Goal: Information Seeking & Learning: Learn about a topic

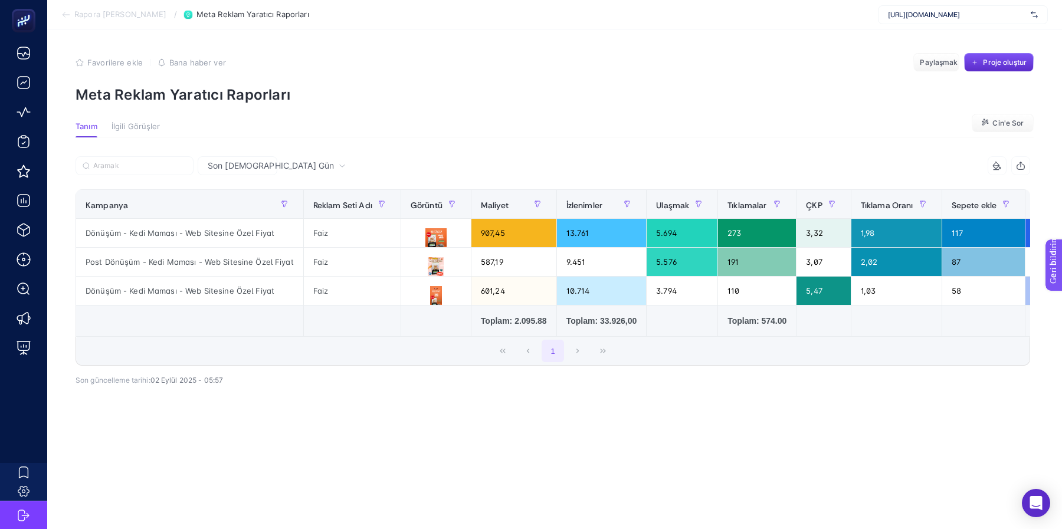
scroll to position [0, 319]
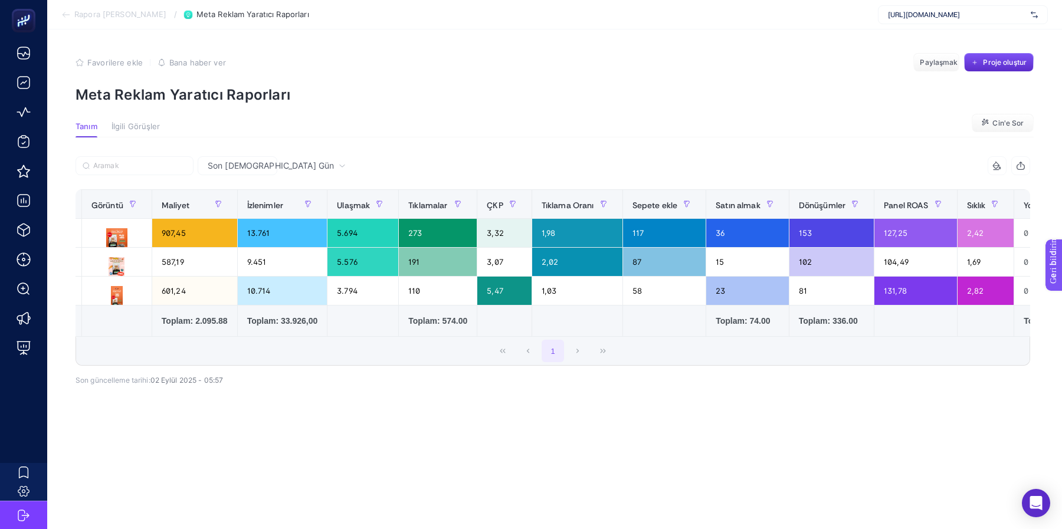
click at [98, 16] on font "Rapora [PERSON_NAME]" at bounding box center [120, 13] width 93 height 9
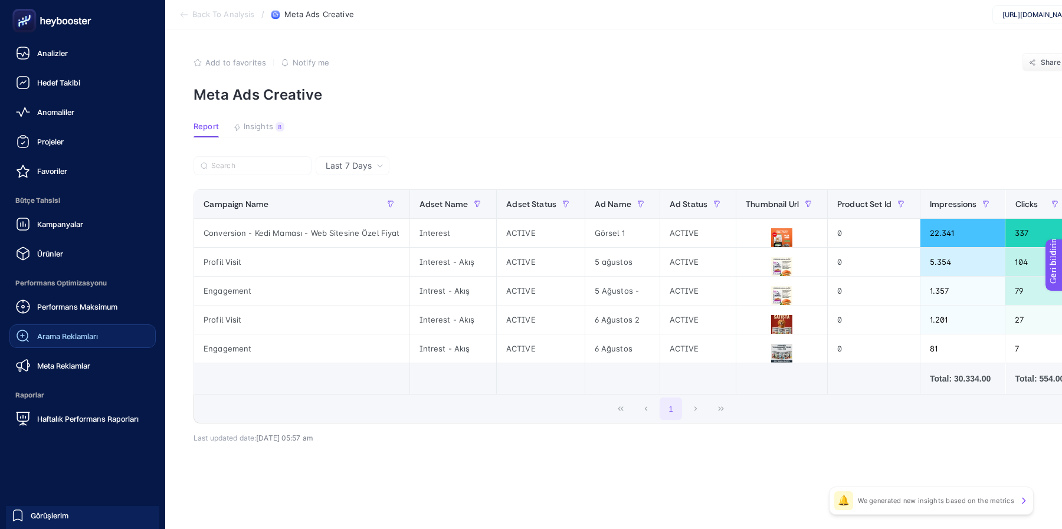
click at [109, 336] on link "Arama Reklamları" at bounding box center [82, 336] width 146 height 24
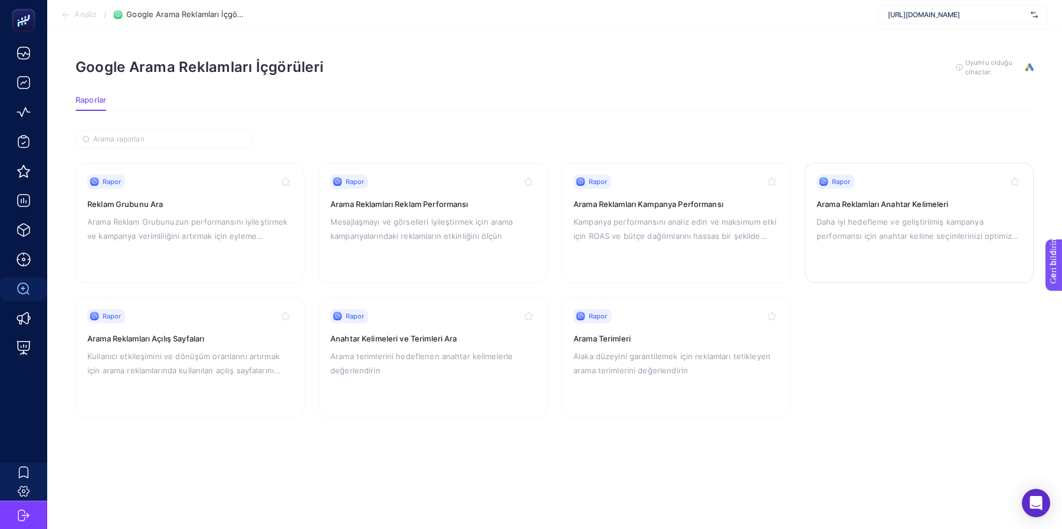
click at [852, 236] on font "Daha iyi hedefleme ve geliştirilmiş kampanya performansı için anahtar kelime se…" at bounding box center [917, 236] width 202 height 38
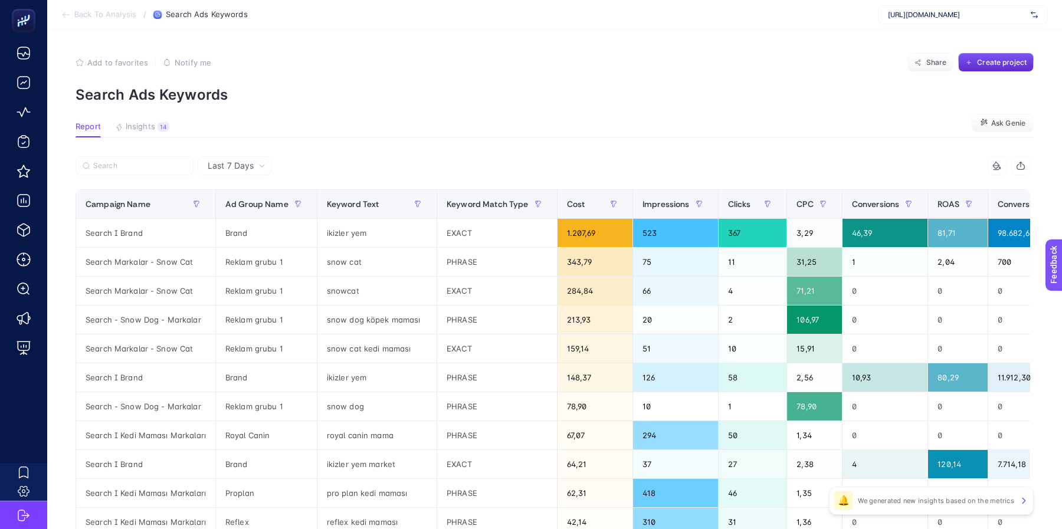
click at [641, 114] on article "Add to favorites false Notify me Share Create project Search Ads Keywords Repor…" at bounding box center [554, 490] width 1015 height 922
click at [111, 14] on span "Back To Analysis" at bounding box center [105, 14] width 62 height 9
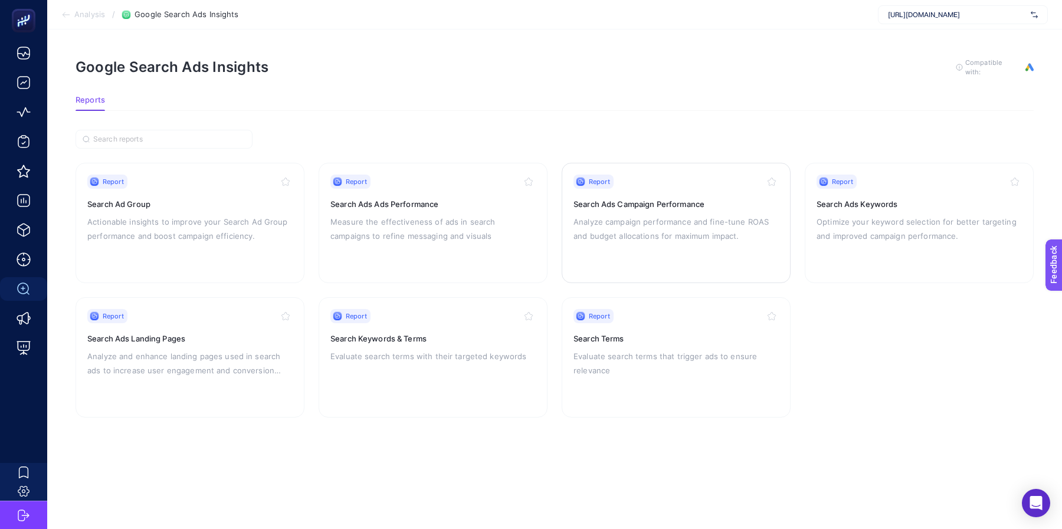
click at [692, 240] on p "Analyze campaign performance and fine-tune ROAS and budget allocations for maxi…" at bounding box center [675, 229] width 205 height 28
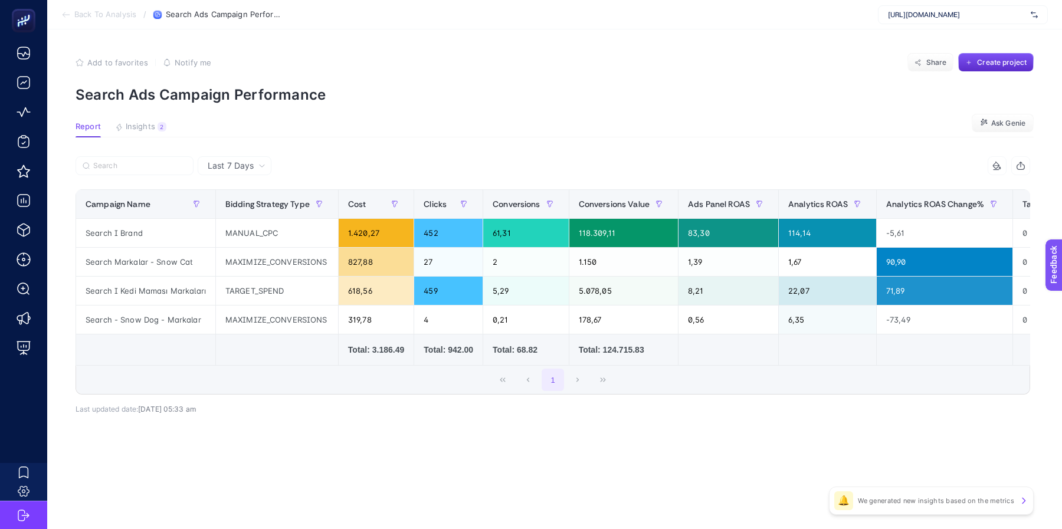
click at [135, 121] on article "Add to favorites false Notify me Share Create project Search Ads Campaign Perfo…" at bounding box center [554, 279] width 1015 height 500
click at [137, 128] on span "Insights" at bounding box center [140, 126] width 29 height 9
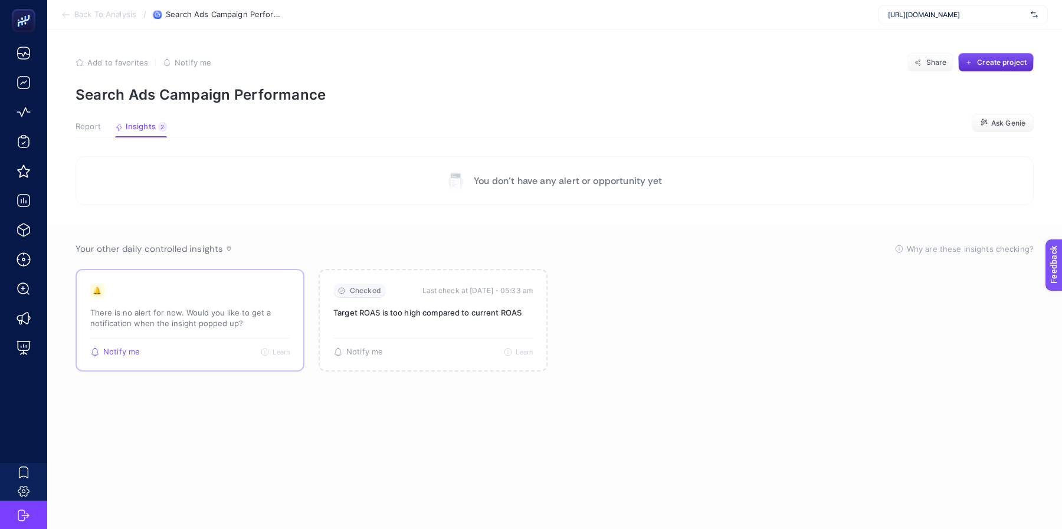
click at [211, 316] on p "There is no alert for now. Would you like to get a notification when the insigh…" at bounding box center [189, 317] width 199 height 21
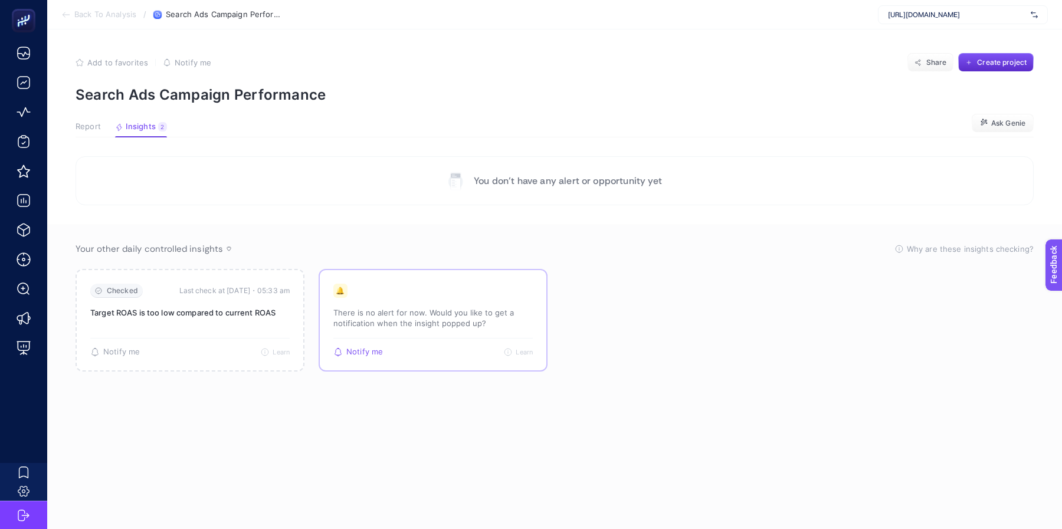
click at [391, 320] on p "There is no alert for now. Would you like to get a notification when the insigh…" at bounding box center [432, 317] width 199 height 21
click at [447, 317] on p "There is no alert for now. Would you like to get a notification when the insigh…" at bounding box center [432, 317] width 199 height 21
click at [522, 349] on span "Learn" at bounding box center [524, 352] width 17 height 8
click at [70, 124] on article "Add to favorites false Notify me Share Create project Search Ads Campaign Perfo…" at bounding box center [554, 279] width 1015 height 500
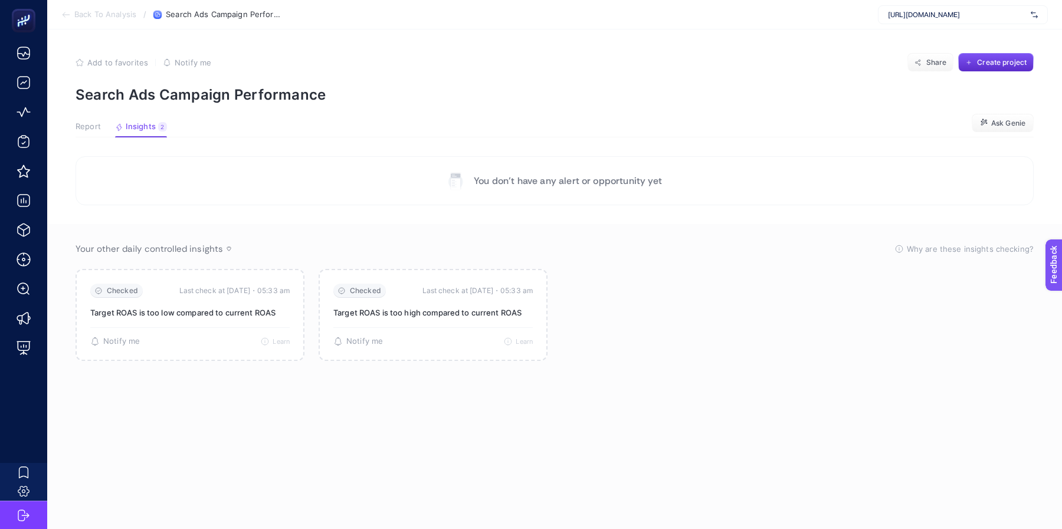
click at [86, 124] on span "Report" at bounding box center [88, 126] width 25 height 9
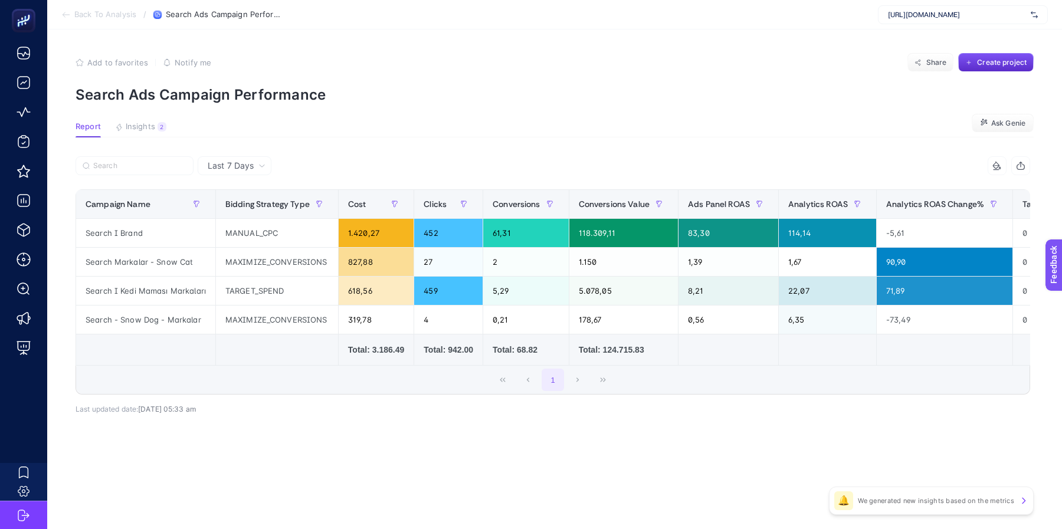
click at [83, 16] on span "Back To Analysis" at bounding box center [105, 14] width 62 height 9
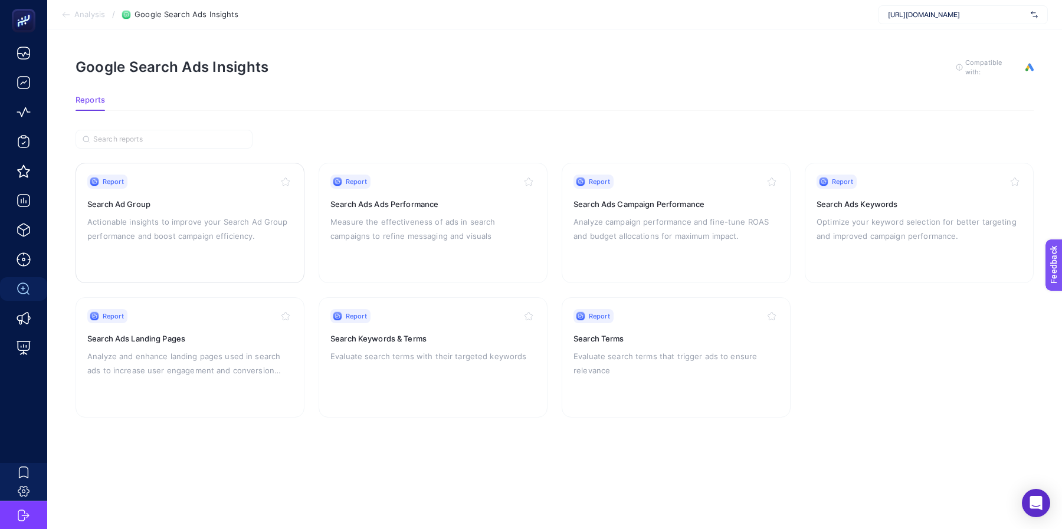
click at [242, 248] on div "Report Search Ad Group Actionable insights to improve your Search Ad Group perf…" at bounding box center [189, 223] width 205 height 97
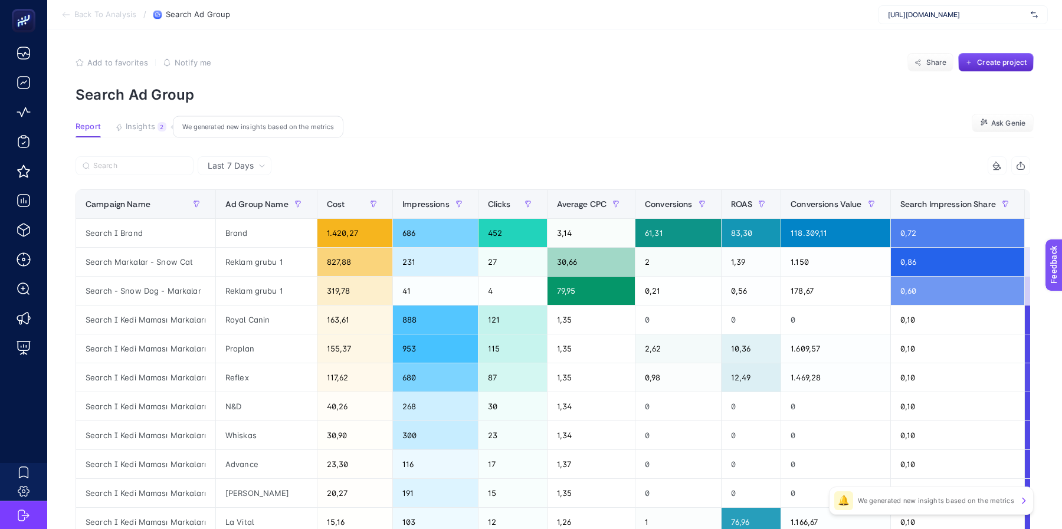
click at [144, 125] on span "Insights" at bounding box center [140, 126] width 29 height 9
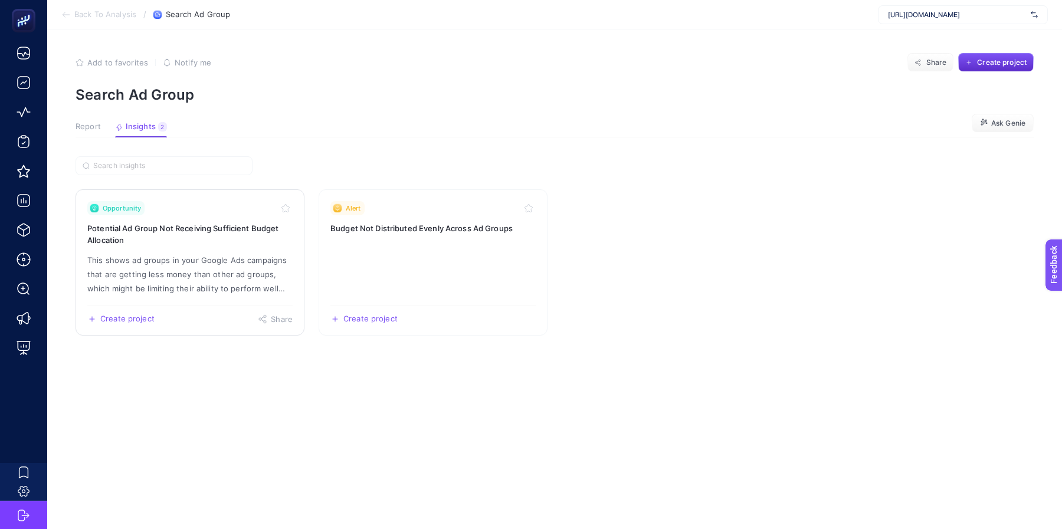
click at [183, 247] on link "Opportunity Potential Ad Group Not Receiving Sufficient Budget Allocation This …" at bounding box center [190, 262] width 229 height 146
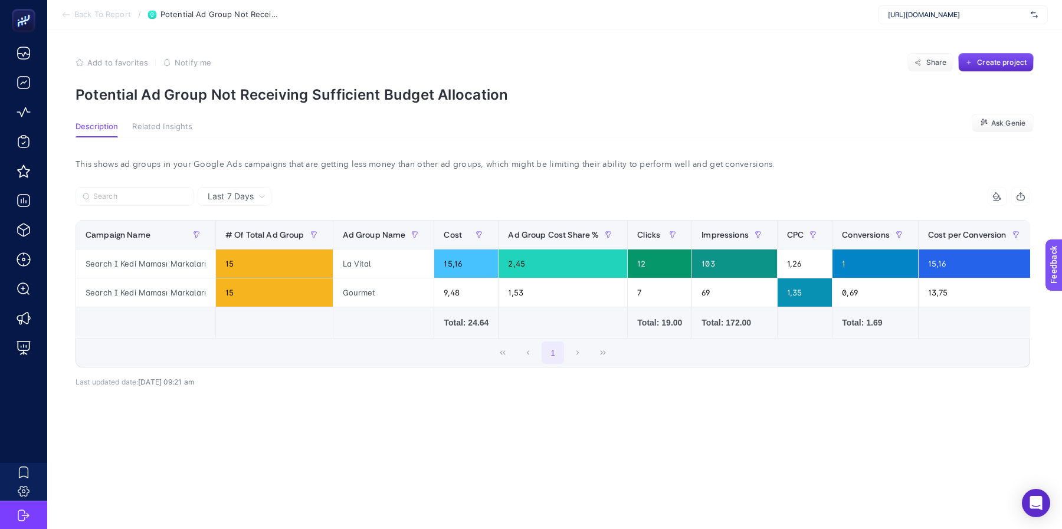
click at [437, 416] on div "Last 7 Days 13 items selected Campaign Name # Of Total Ad Group Ad Group Name C…" at bounding box center [552, 317] width 973 height 261
click at [252, 194] on span "Last 7 Days" at bounding box center [231, 197] width 46 height 12
click at [248, 244] on li "Last 30 Days" at bounding box center [234, 242] width 67 height 21
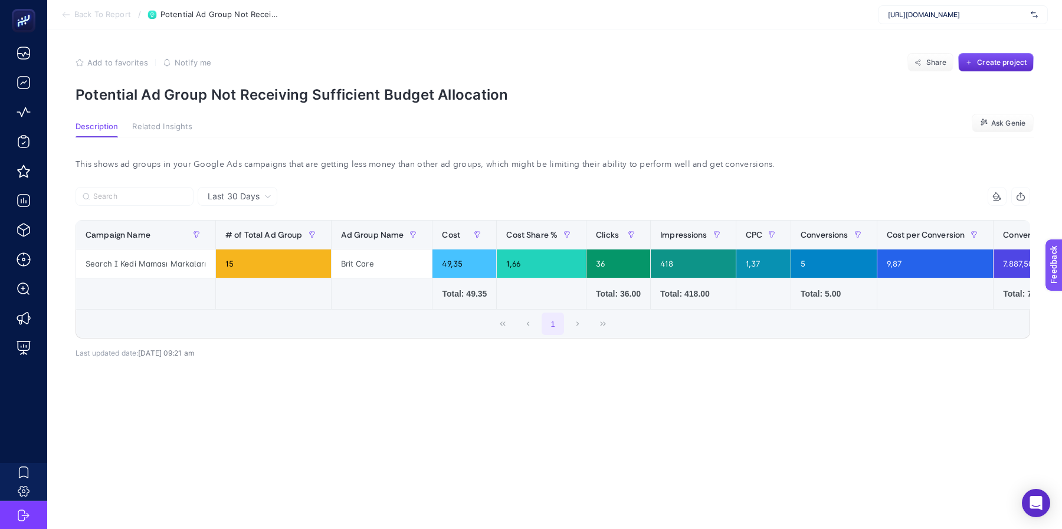
click at [649, 351] on div "13 items selected Campaign Name # of Total Ad Group Ad Group Name Cost Cost Sha…" at bounding box center [553, 282] width 955 height 152
click at [173, 130] on span "Related Insights" at bounding box center [162, 126] width 60 height 9
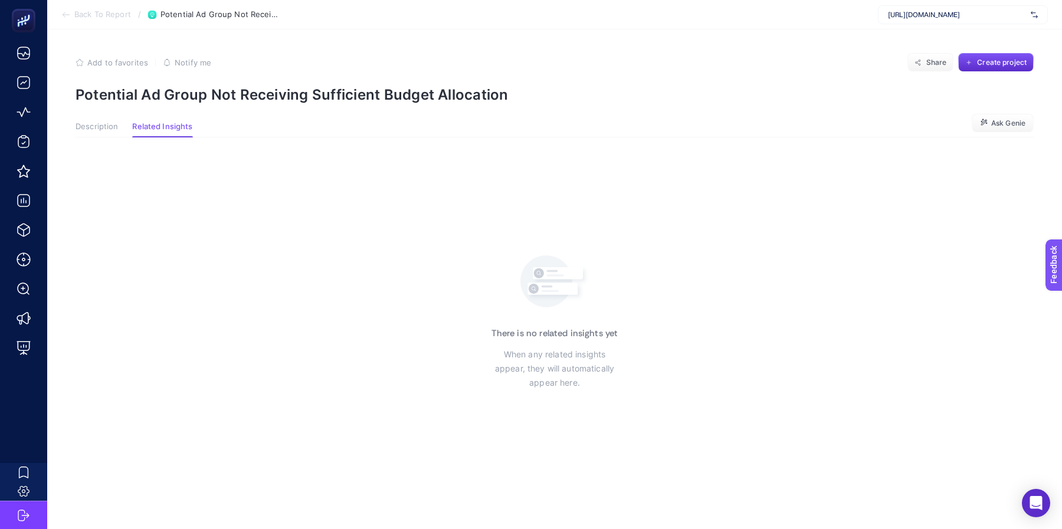
click at [100, 129] on span "Description" at bounding box center [97, 126] width 42 height 9
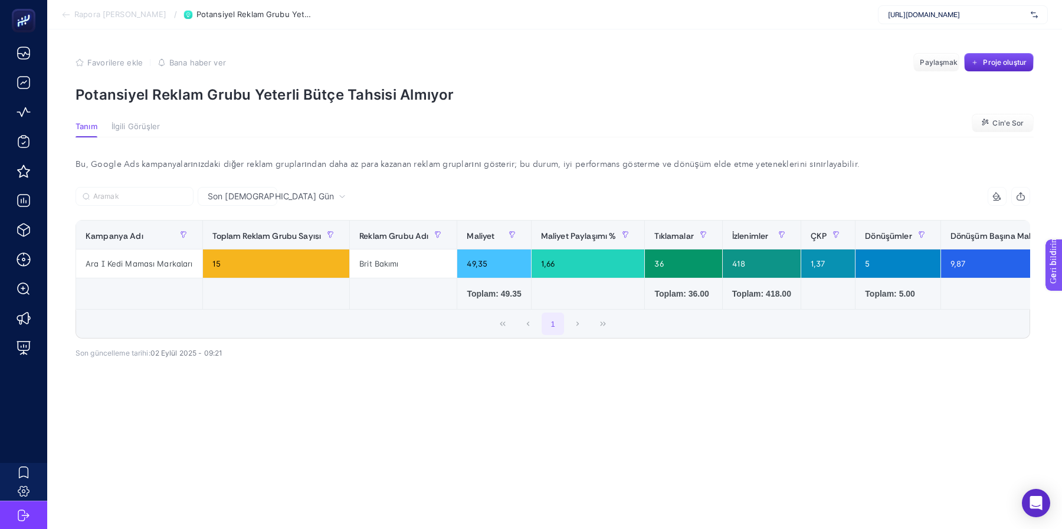
click at [109, 15] on font "Rapora [PERSON_NAME]" at bounding box center [120, 13] width 93 height 9
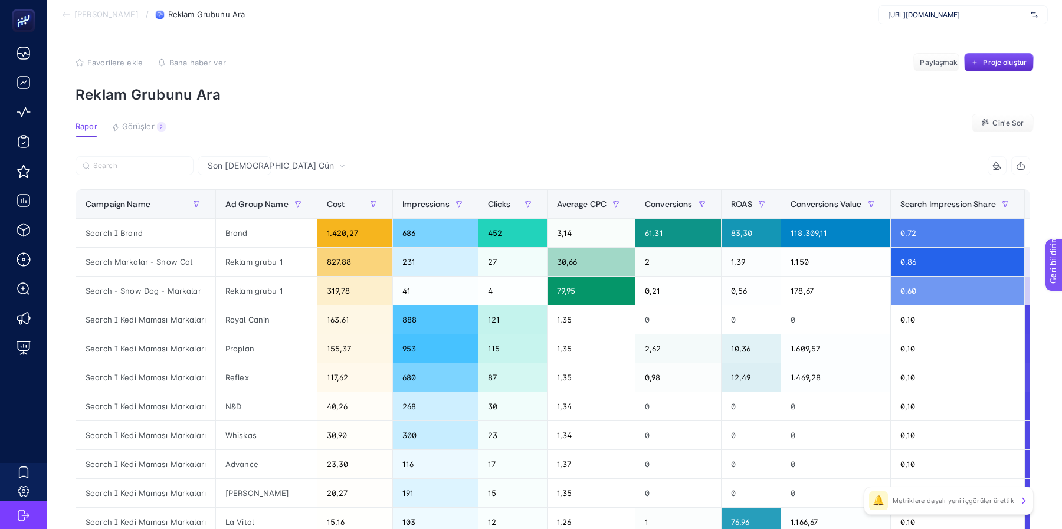
click at [109, 15] on font "[PERSON_NAME]" at bounding box center [106, 13] width 64 height 9
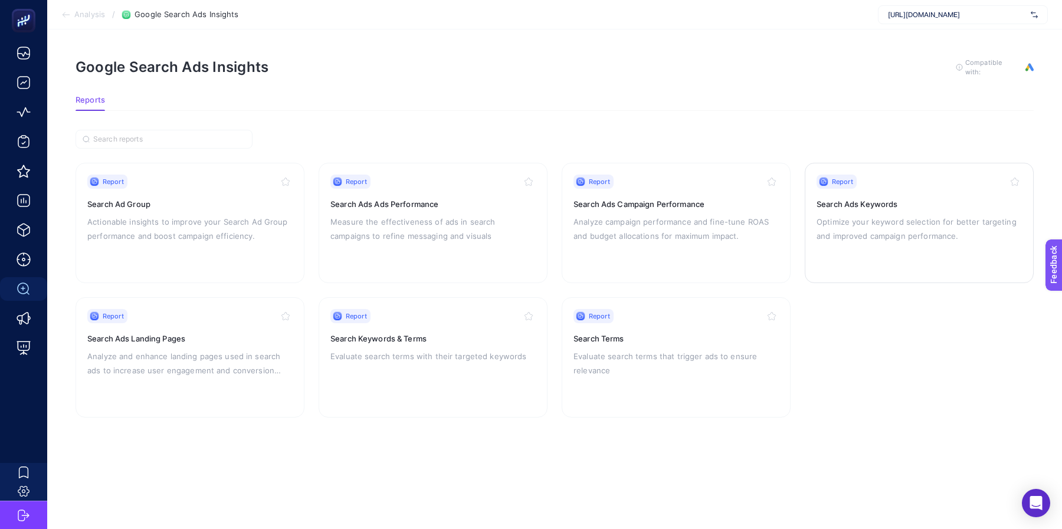
click at [855, 205] on h3 "Search Ads Keywords" at bounding box center [918, 204] width 205 height 12
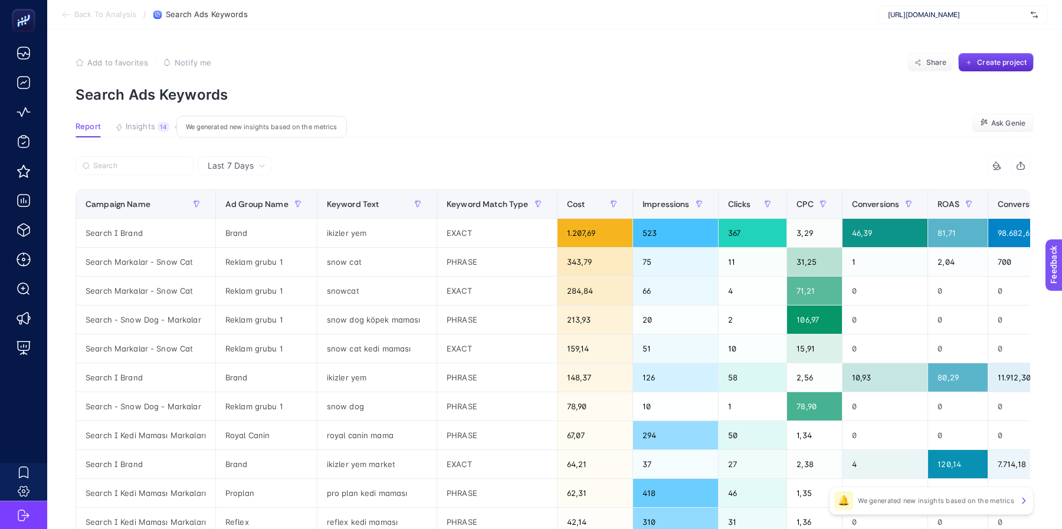
click at [150, 125] on span "Insights" at bounding box center [140, 126] width 29 height 9
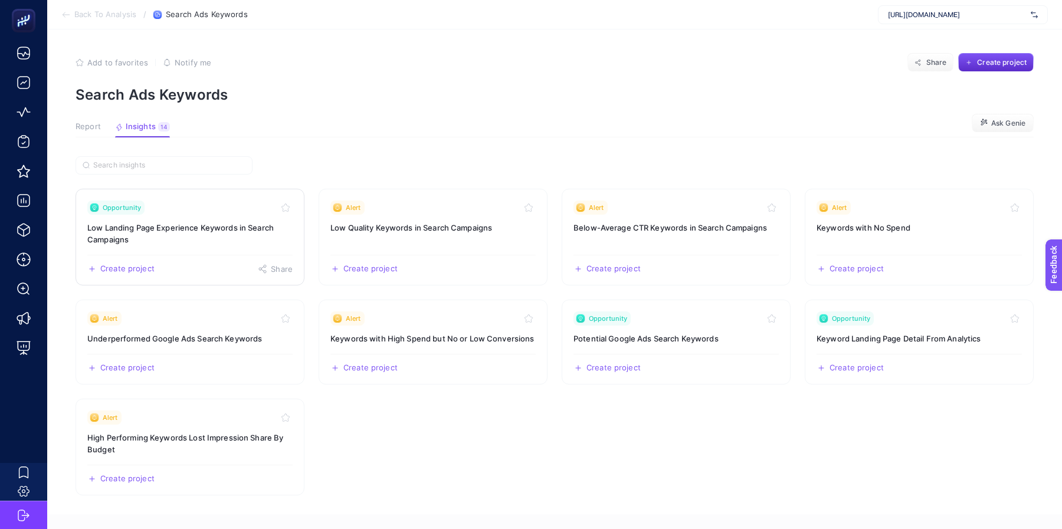
click at [218, 231] on h3 "Low Landing Page Experience Keywords in Search Campaigns" at bounding box center [189, 234] width 205 height 24
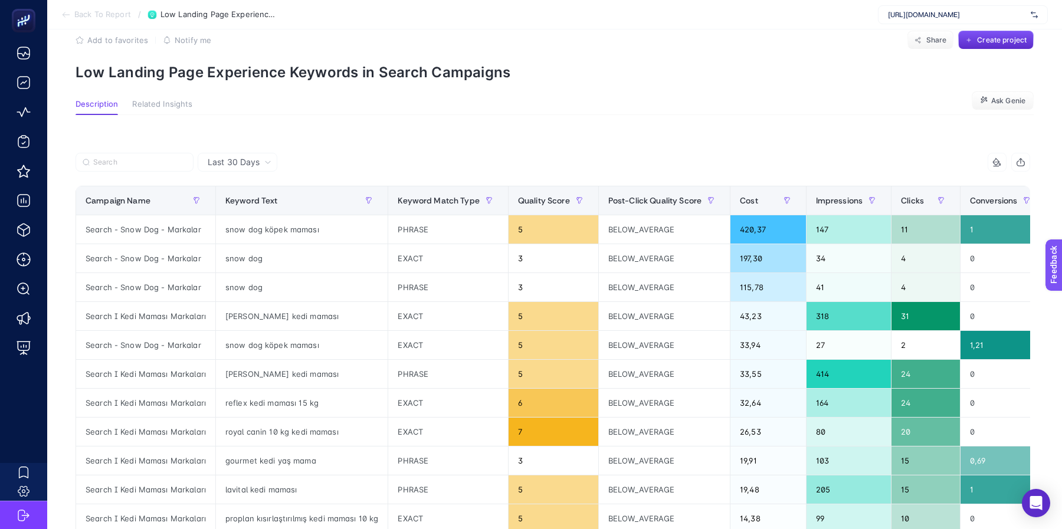
scroll to position [28, 0]
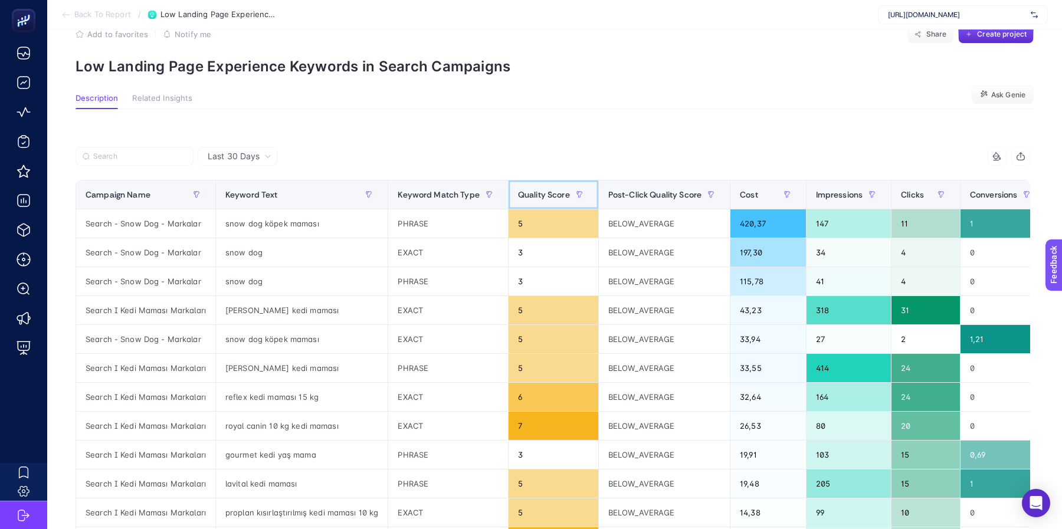
click at [539, 193] on span "Quality Score" at bounding box center [544, 194] width 52 height 9
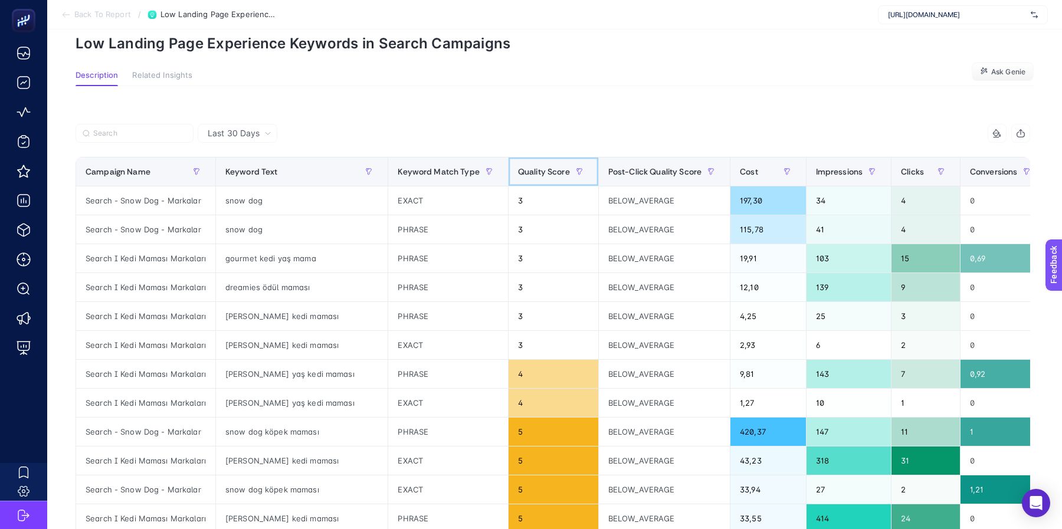
scroll to position [42, 0]
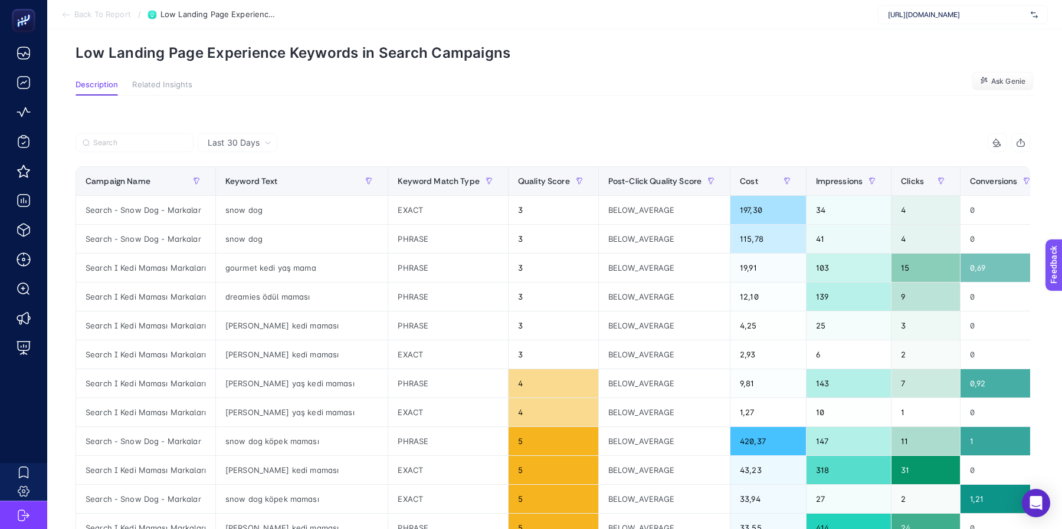
click at [170, 58] on p "Low Landing Page Experience Keywords in Search Campaigns" at bounding box center [555, 52] width 958 height 17
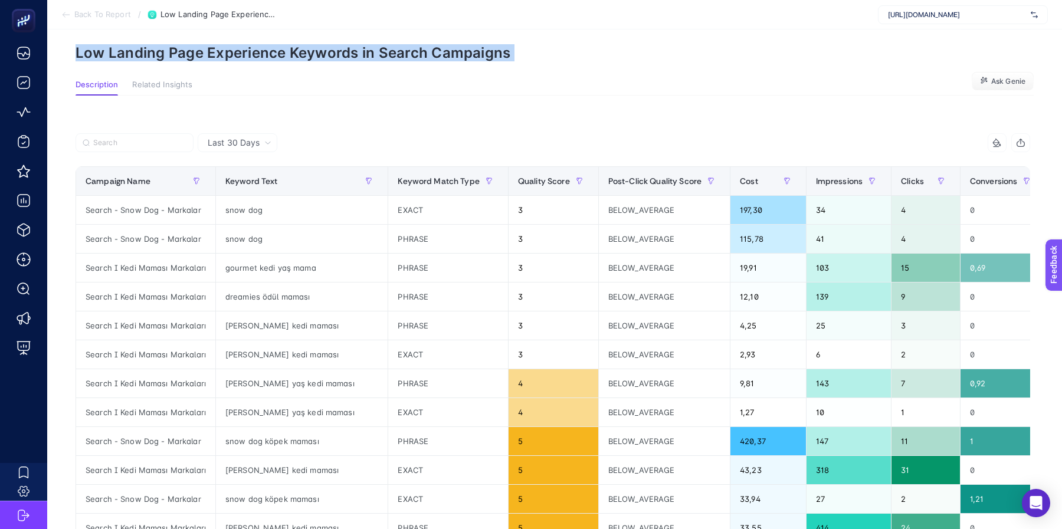
click at [170, 58] on p "Low Landing Page Experience Keywords in Search Campaigns" at bounding box center [555, 52] width 958 height 17
copy article "Low Landing Page Experience Keywords in Search Campaigns"
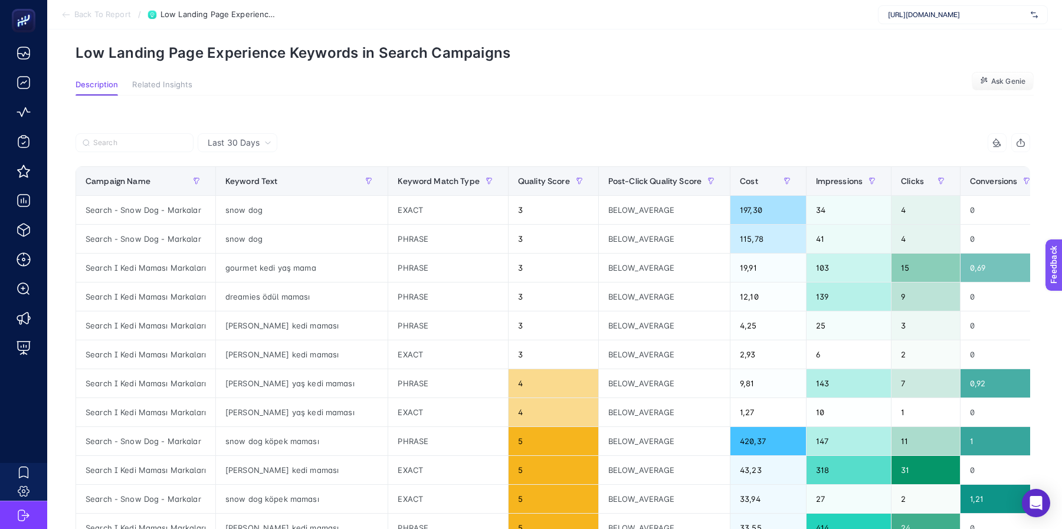
click at [551, 79] on article "Add to favorites false Notify me Share Create project Low Landing Page Experien…" at bounding box center [554, 463] width 1015 height 950
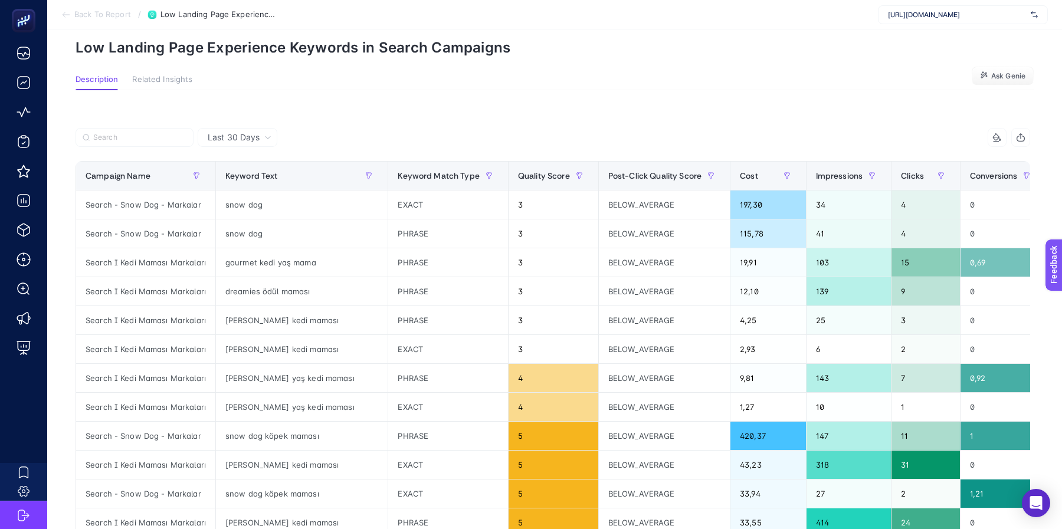
scroll to position [41, 0]
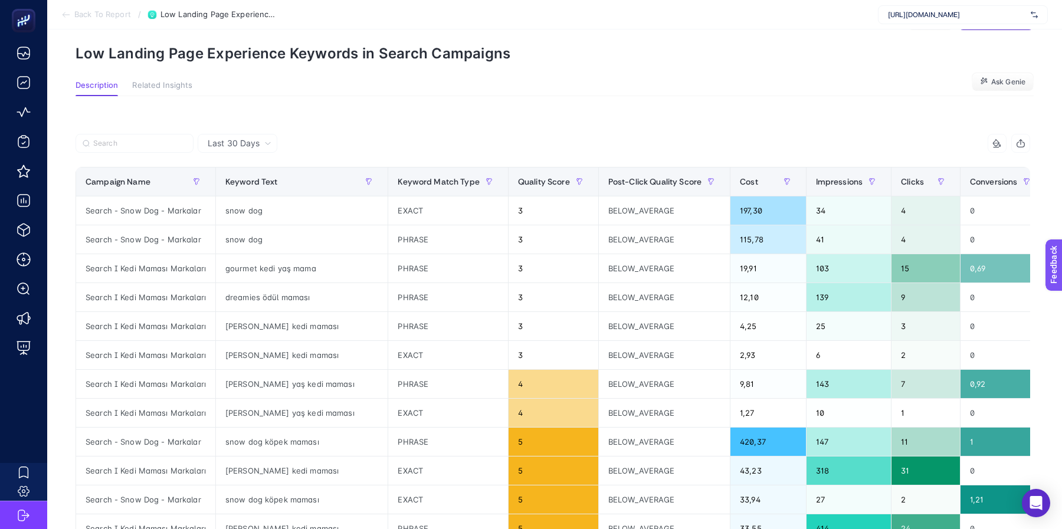
click at [996, 142] on icon at bounding box center [996, 143] width 9 height 9
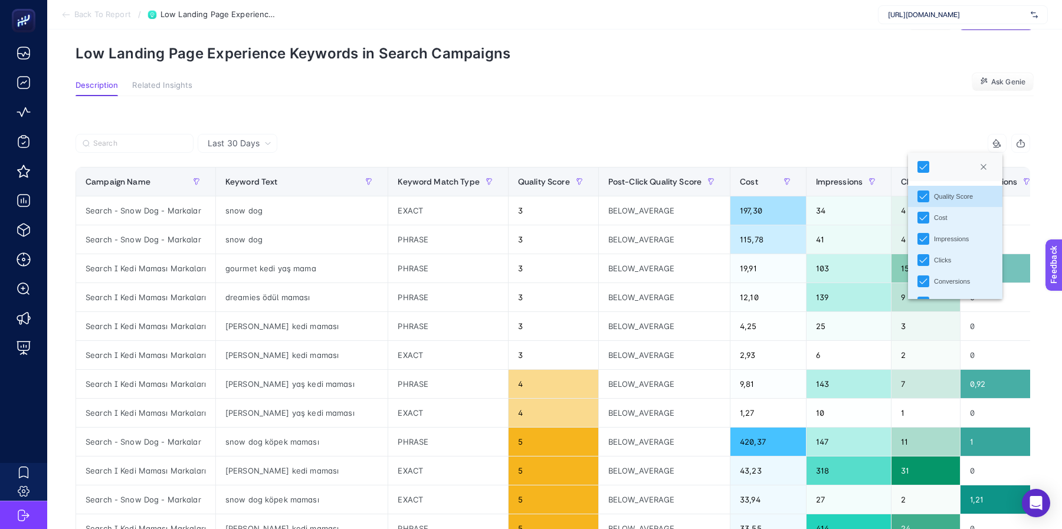
scroll to position [6, 51]
click at [949, 122] on div "Last 30 Days 9 items selected Campaign Name Keyword Text Keyword Match Type Qua…" at bounding box center [552, 515] width 973 height 800
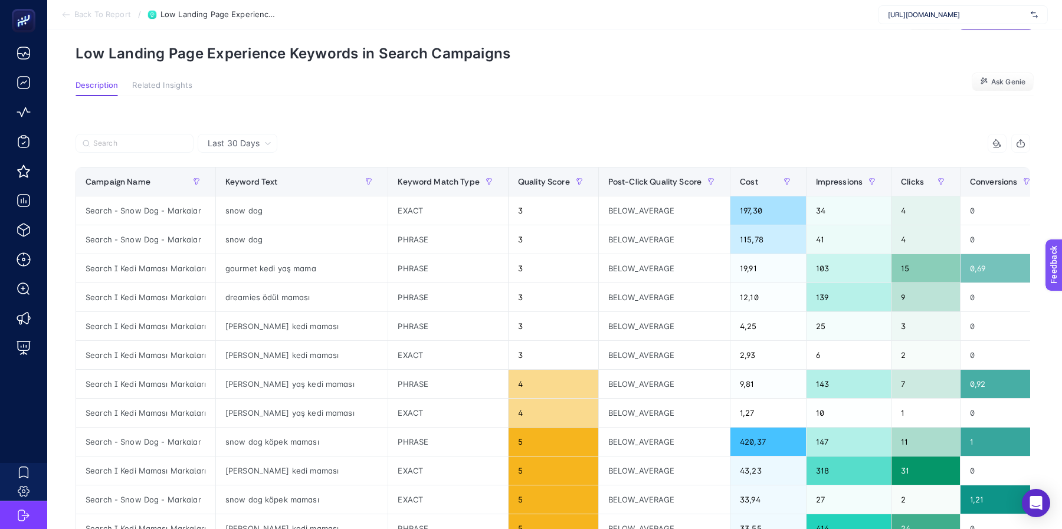
scroll to position [0, 0]
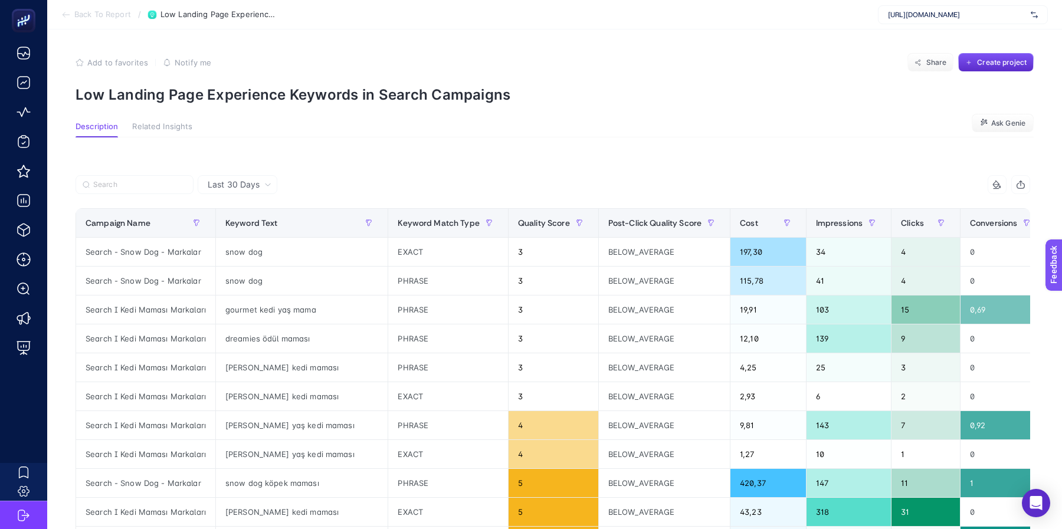
click at [111, 17] on span "Back To Report" at bounding box center [102, 14] width 57 height 9
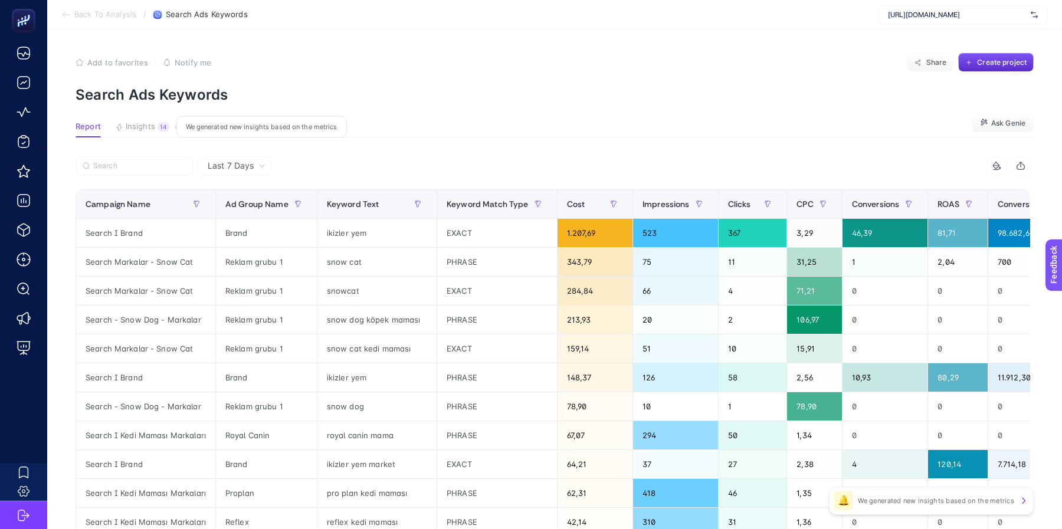
click at [145, 132] on button "Insights 14 We generated new insights based on the metrics" at bounding box center [142, 129] width 54 height 15
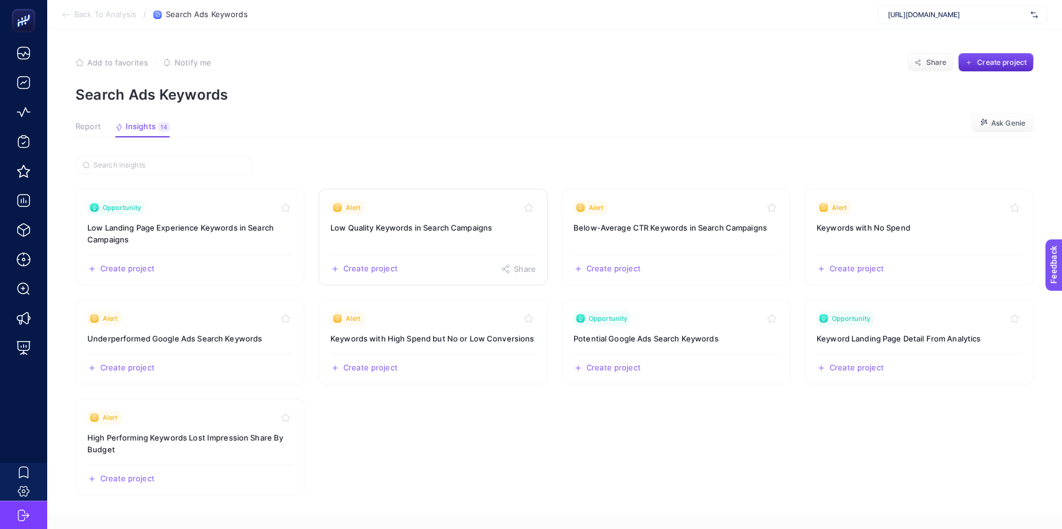
click at [424, 230] on h3 "Low Quality Keywords in Search Campaigns" at bounding box center [432, 228] width 205 height 12
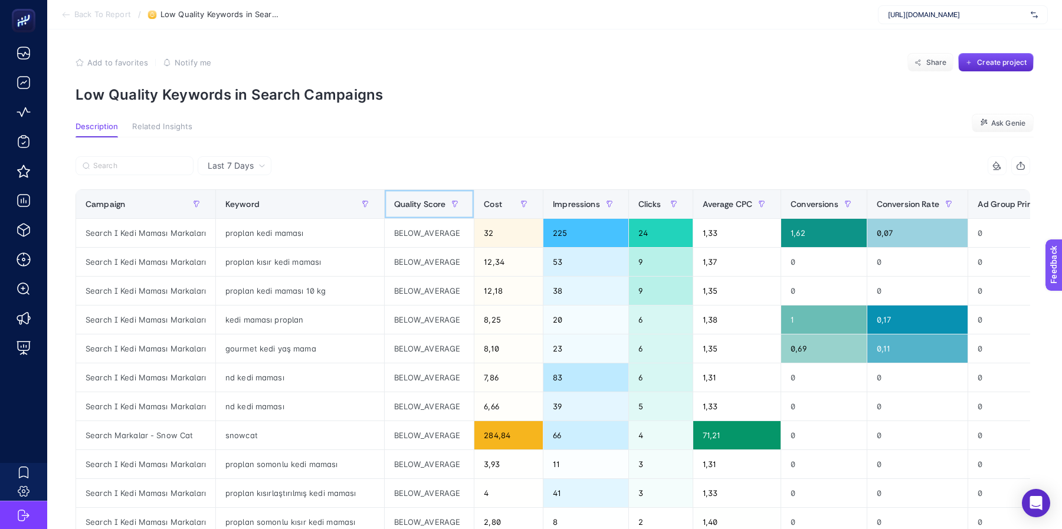
click at [424, 201] on span "Quality Score" at bounding box center [420, 203] width 52 height 9
click at [345, 92] on p "Low Quality Keywords in Search Campaigns" at bounding box center [555, 94] width 958 height 17
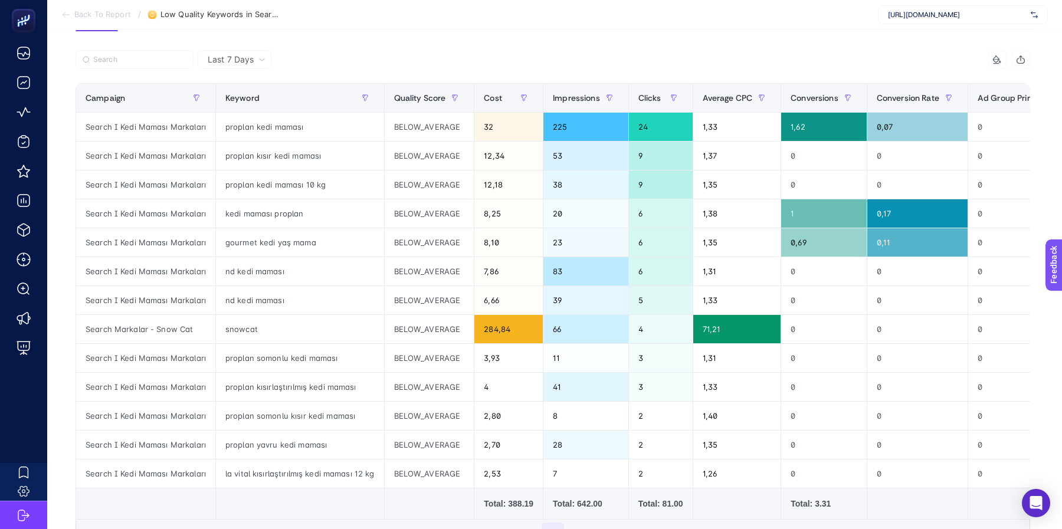
scroll to position [108, 0]
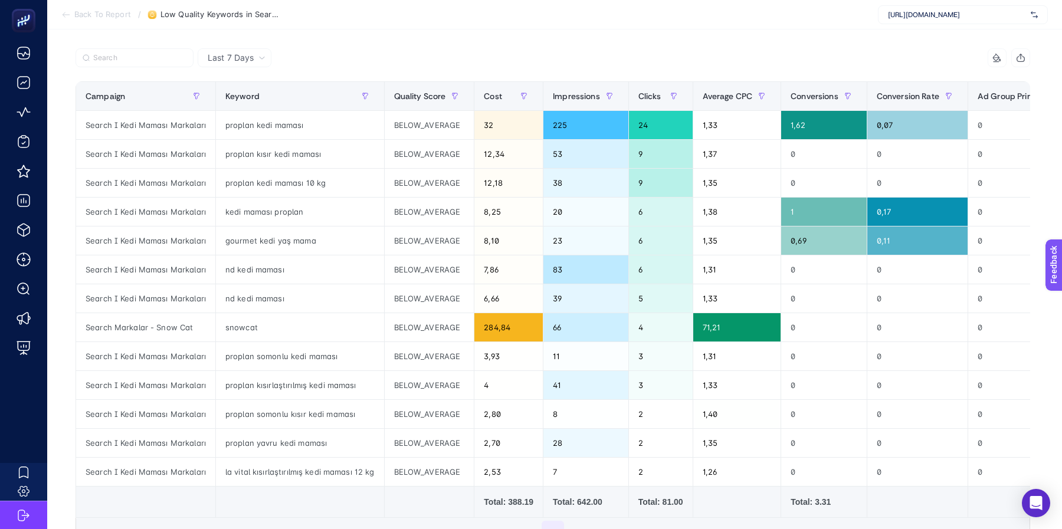
click at [250, 60] on span "Last 7 Days" at bounding box center [231, 58] width 46 height 12
click at [238, 106] on li "Last 30 Days" at bounding box center [234, 103] width 67 height 21
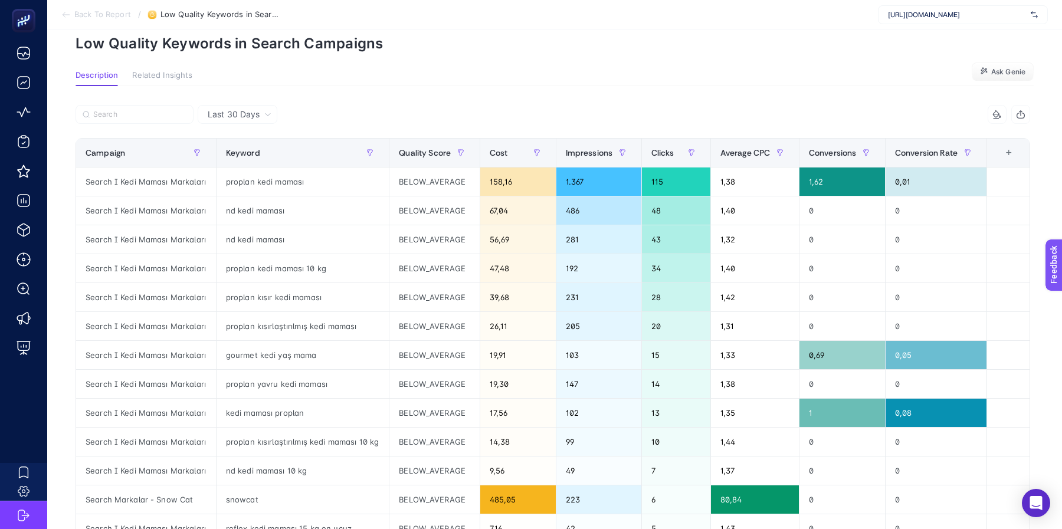
scroll to position [52, 0]
click at [263, 42] on p "Low Quality Keywords in Search Campaigns" at bounding box center [555, 42] width 958 height 17
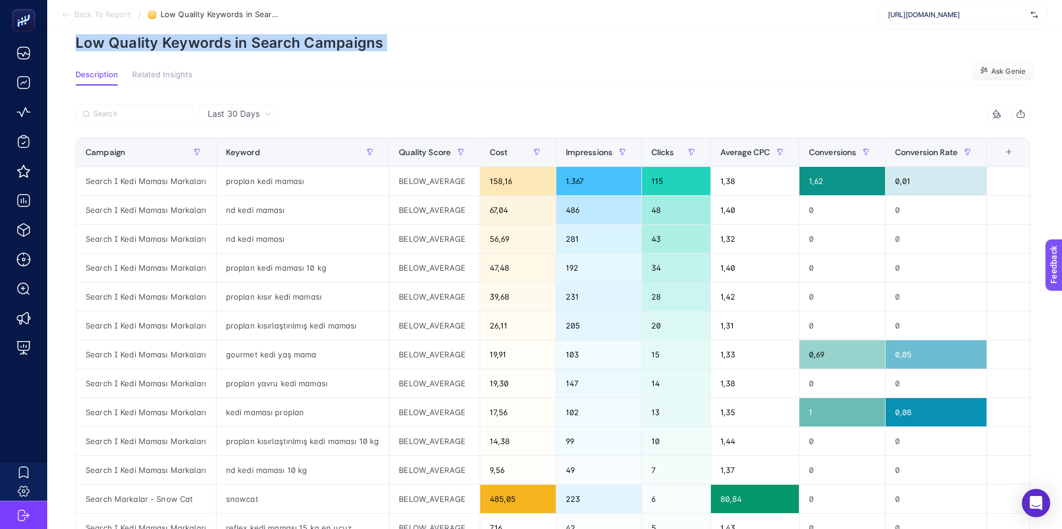
click at [263, 42] on p "Low Quality Keywords in Search Campaigns" at bounding box center [555, 42] width 958 height 17
copy article "Low Quality Keywords in Search Campaigns"
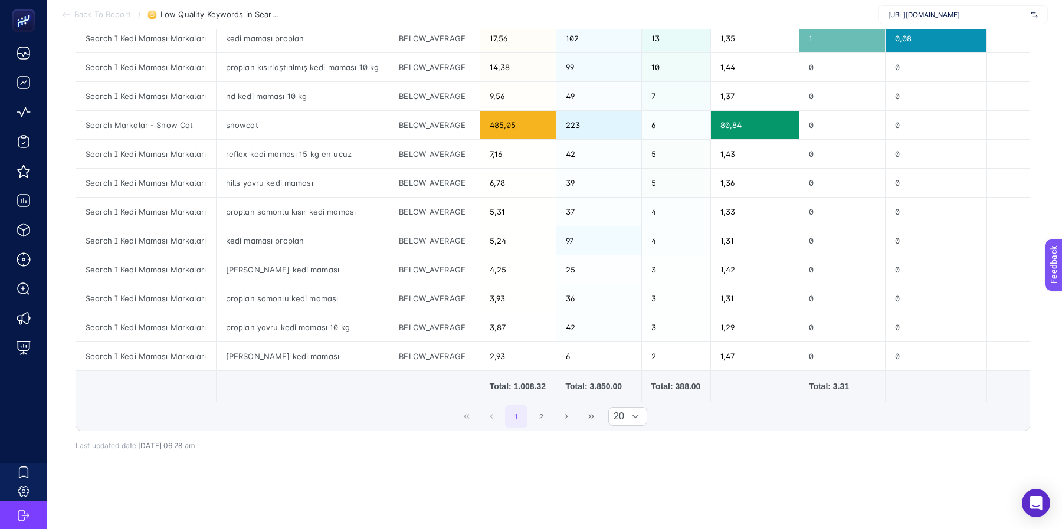
scroll to position [0, 0]
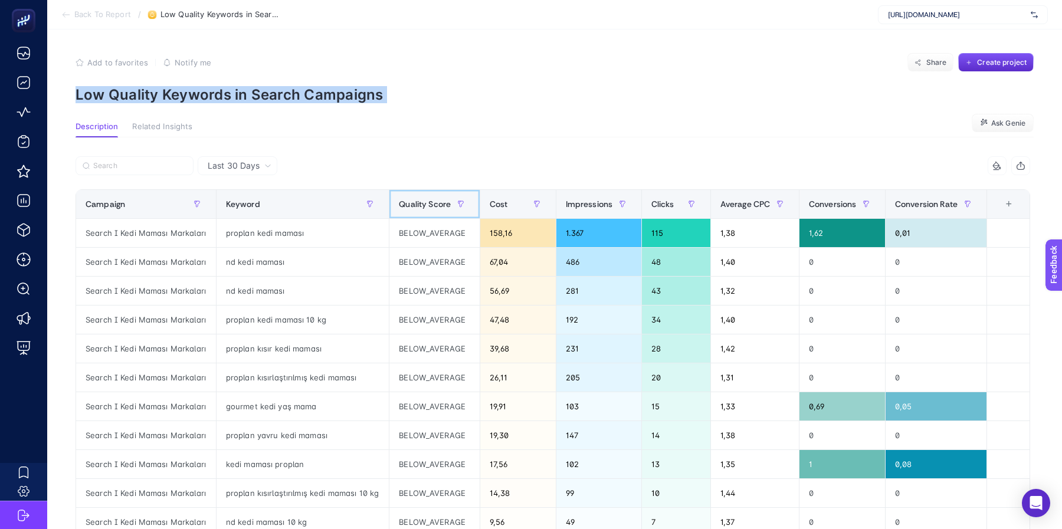
click at [423, 206] on span "Quality Score" at bounding box center [425, 203] width 52 height 9
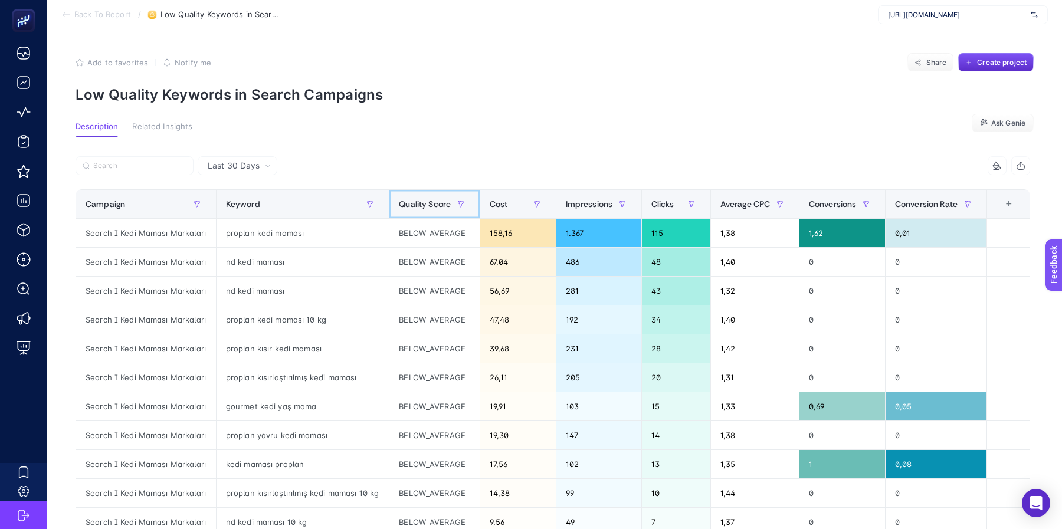
click at [423, 206] on span "Quality Score" at bounding box center [425, 203] width 52 height 9
click at [95, 18] on span "Back To Report" at bounding box center [102, 14] width 57 height 9
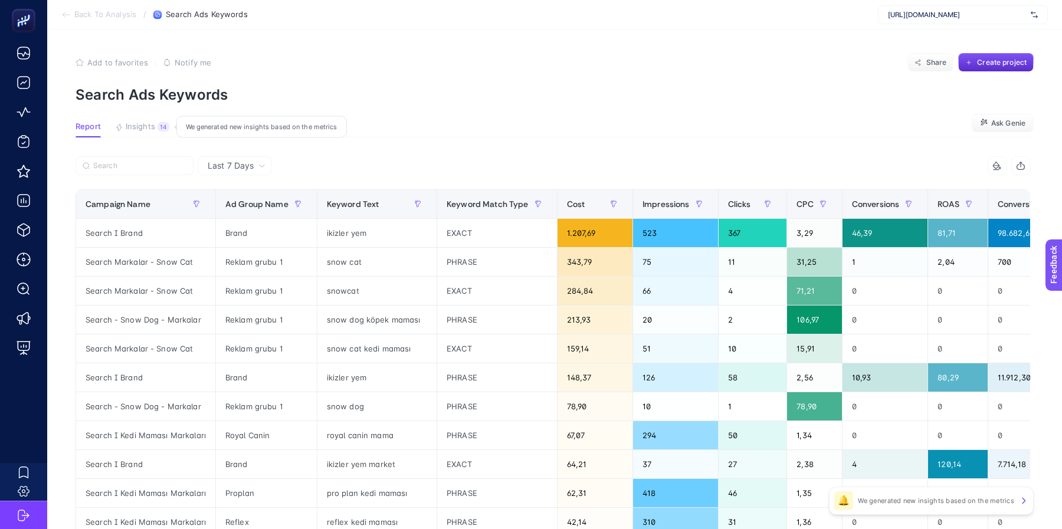
click at [148, 127] on span "Insights" at bounding box center [140, 126] width 29 height 9
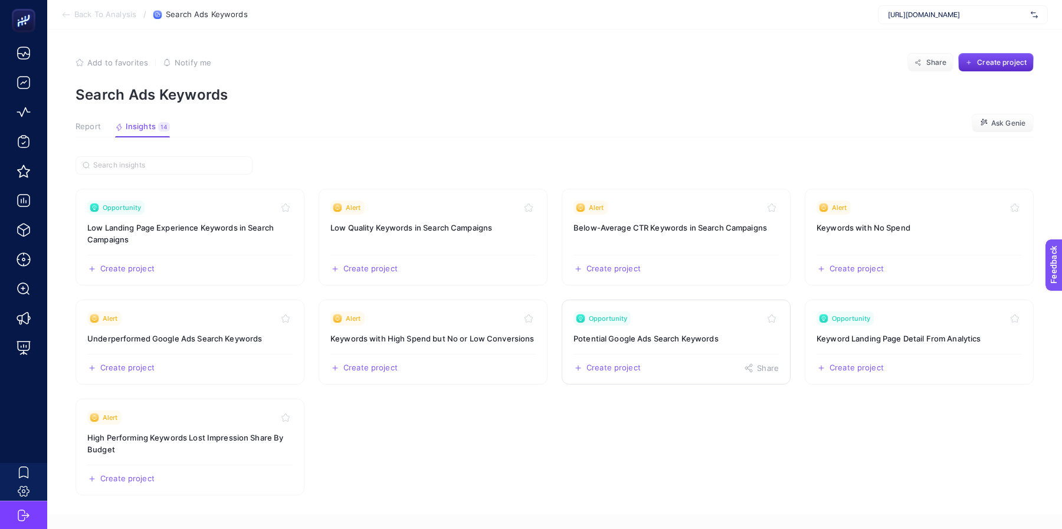
click at [614, 336] on h3 "Potential Google Ads Search Keywords" at bounding box center [675, 339] width 205 height 12
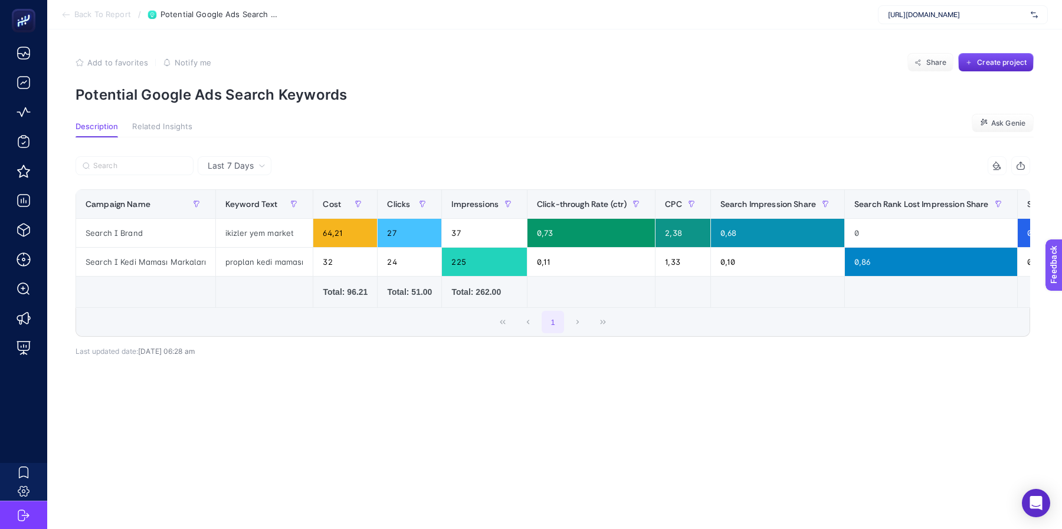
click at [252, 169] on span "Last 7 Days" at bounding box center [231, 166] width 46 height 12
click at [248, 216] on li "Last 30 Days" at bounding box center [234, 211] width 67 height 21
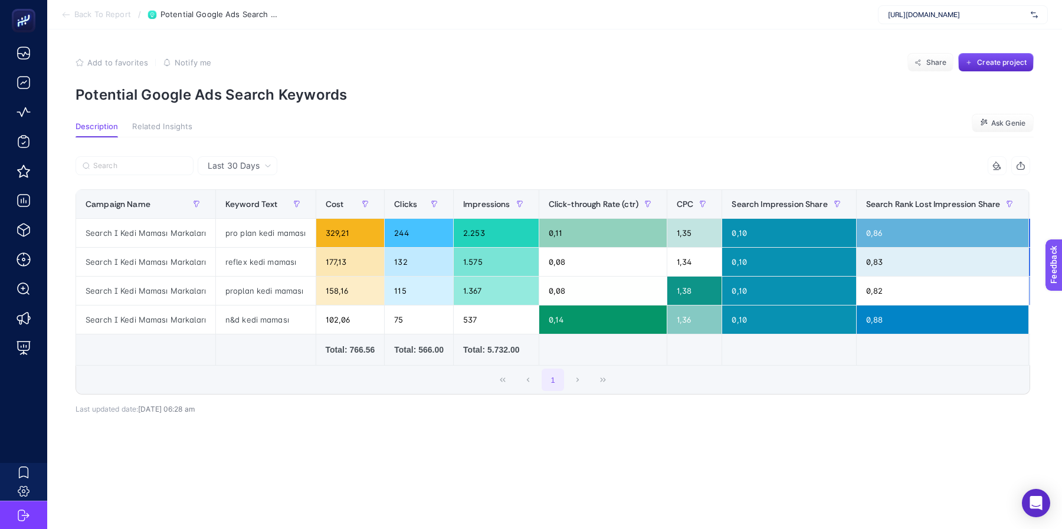
click at [557, 88] on p "Potential Google Ads Search Keywords" at bounding box center [555, 94] width 958 height 17
click at [83, 15] on span "Back To Report" at bounding box center [102, 14] width 57 height 9
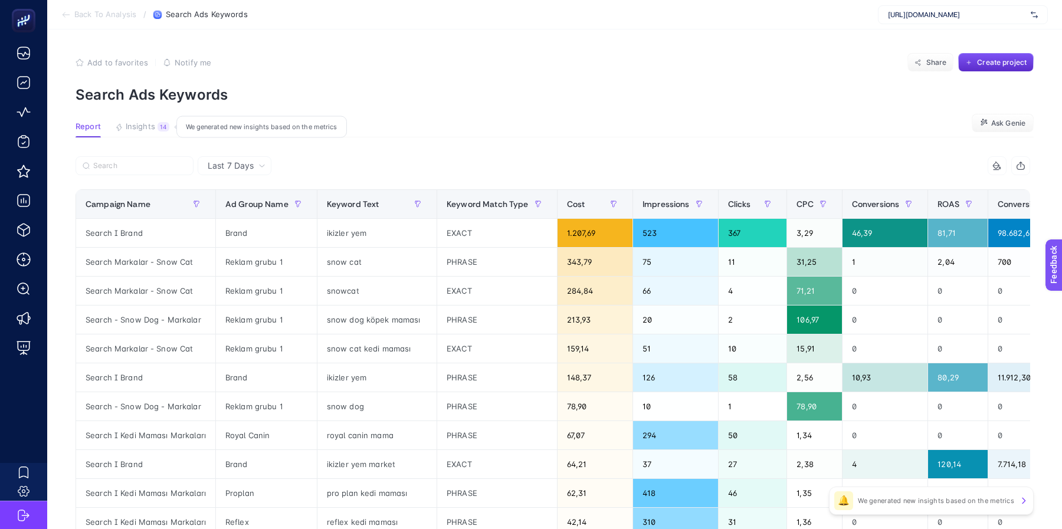
click at [155, 124] on button "Insights 14 We generated new insights based on the metrics" at bounding box center [142, 129] width 54 height 15
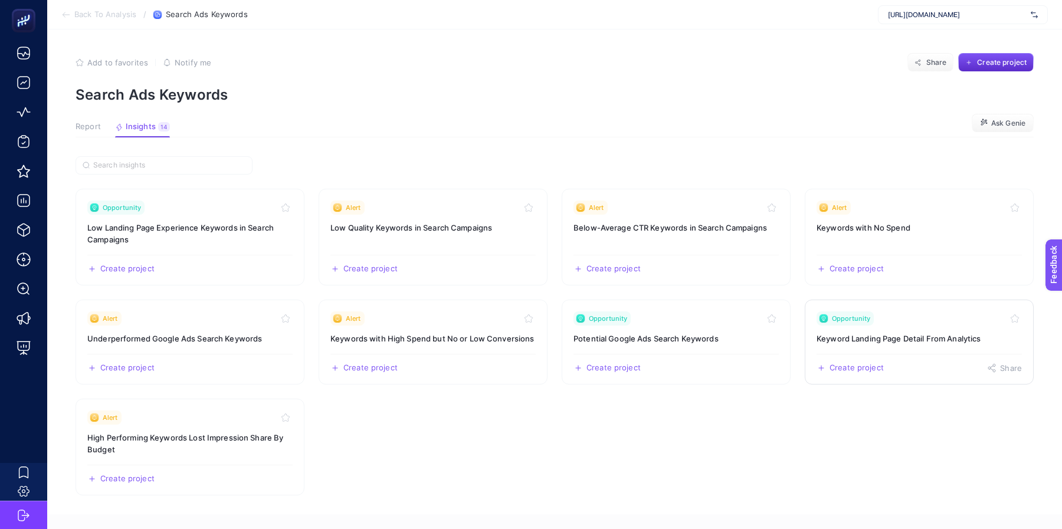
click at [880, 335] on h3 "Keyword Landing Page Detail From Analytics" at bounding box center [918, 339] width 205 height 12
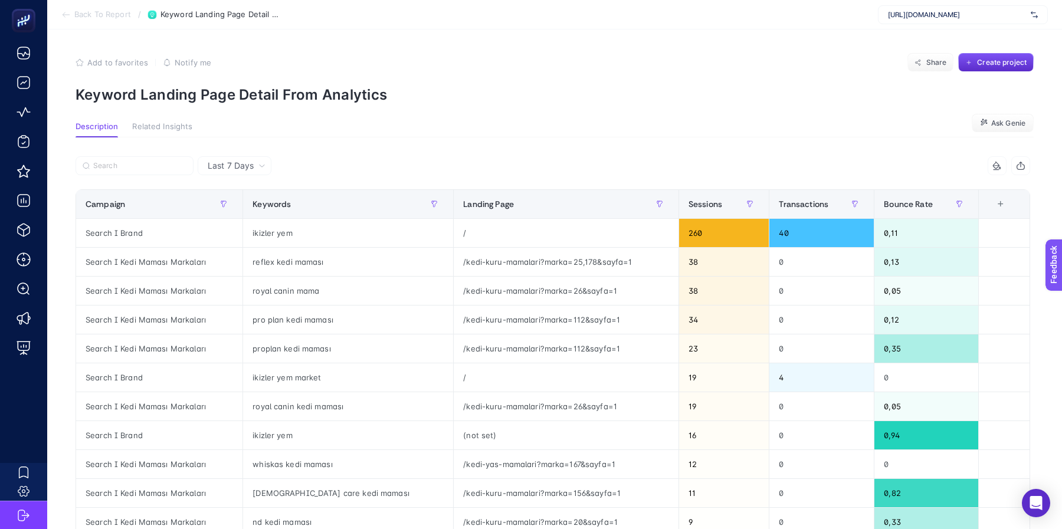
click at [287, 96] on p "Keyword Landing Page Detail From Analytics" at bounding box center [555, 94] width 958 height 17
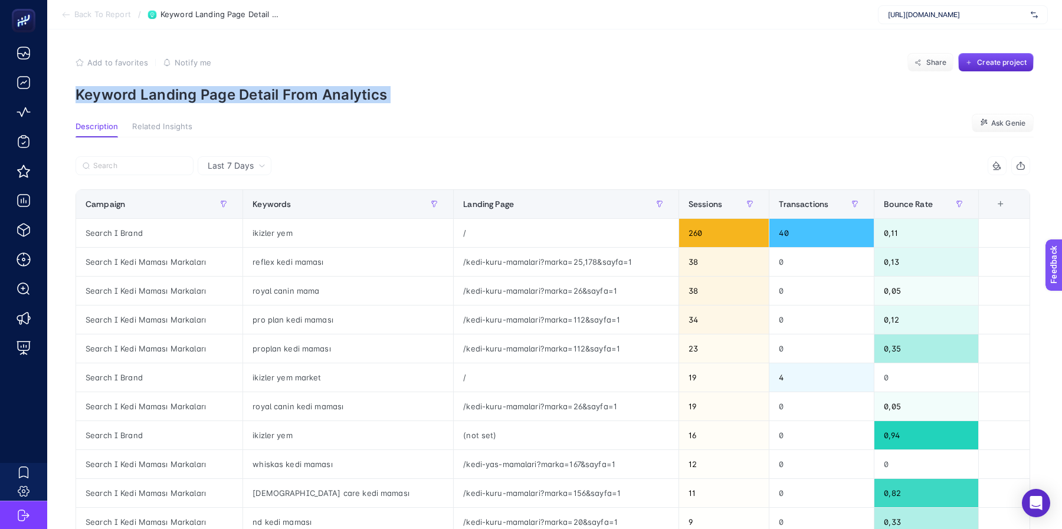
click at [287, 96] on p "Keyword Landing Page Detail From Analytics" at bounding box center [555, 94] width 958 height 17
copy article "Keyword Landing Page Detail From Analytics"
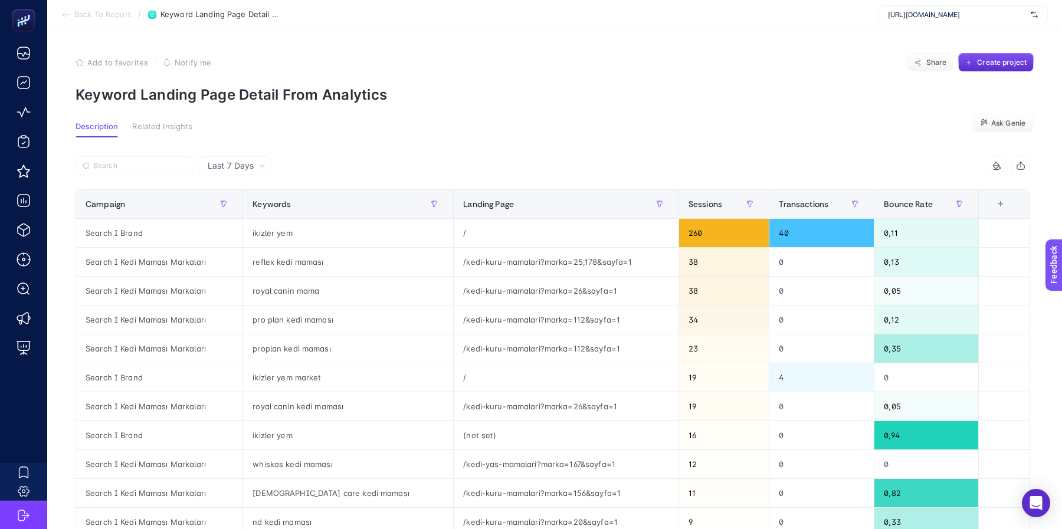
click at [100, 15] on span "Back To Report" at bounding box center [102, 14] width 57 height 9
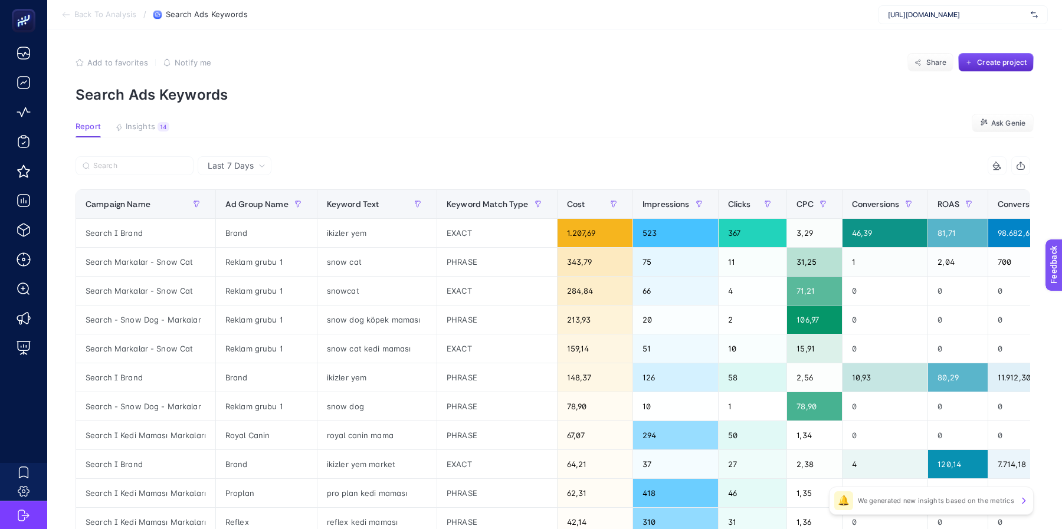
click at [107, 17] on span "Back To Analysis" at bounding box center [105, 14] width 62 height 9
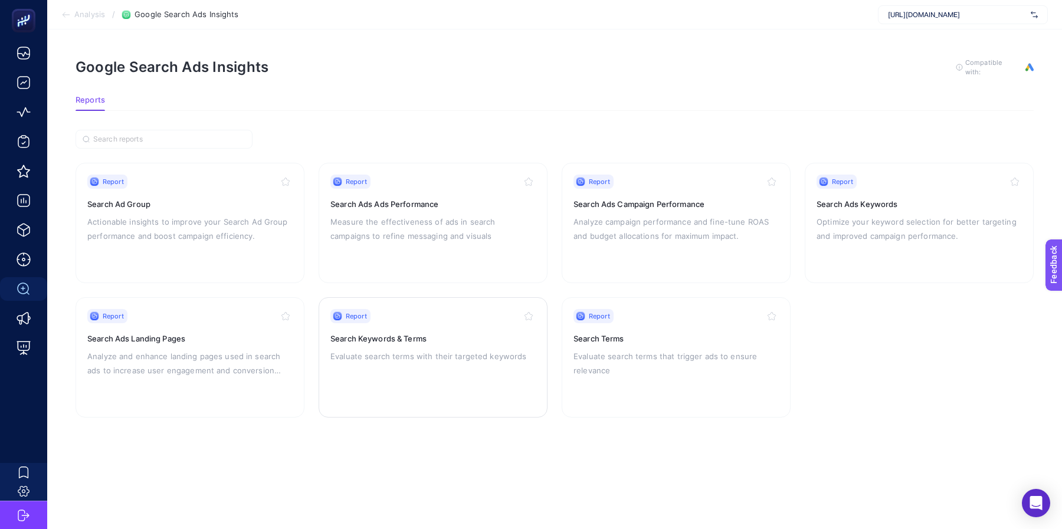
click at [388, 365] on div "Report Search Keywords & Terms Evaluate search terms with their targeted keywor…" at bounding box center [432, 357] width 205 height 97
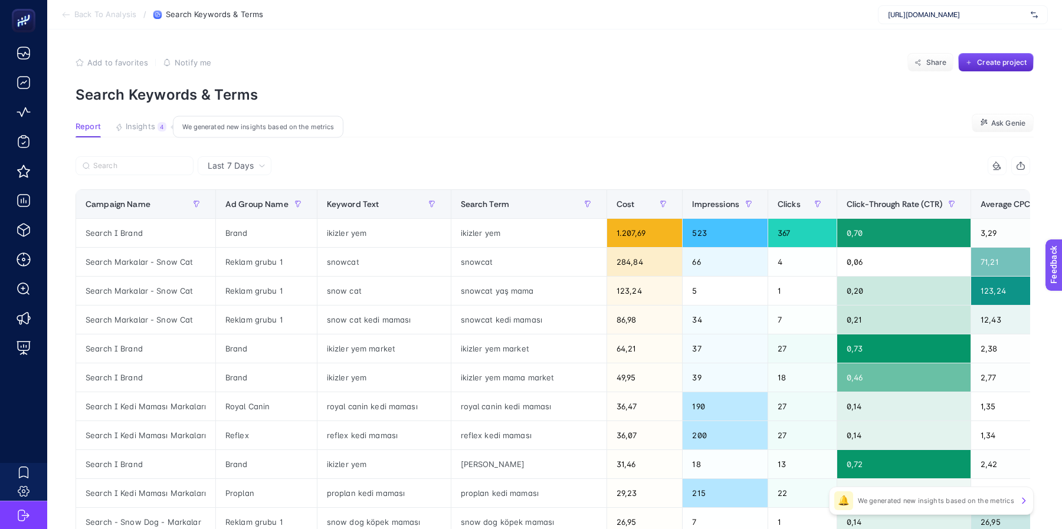
click at [142, 126] on span "Insights" at bounding box center [140, 126] width 29 height 9
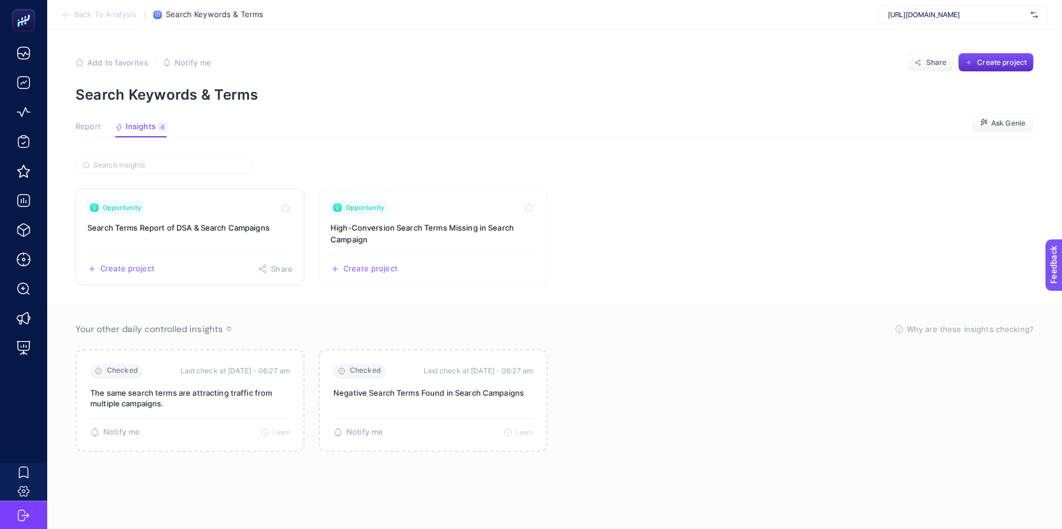
click at [234, 228] on h3 "Search Terms Report of DSA & Search Campaigns" at bounding box center [189, 228] width 205 height 12
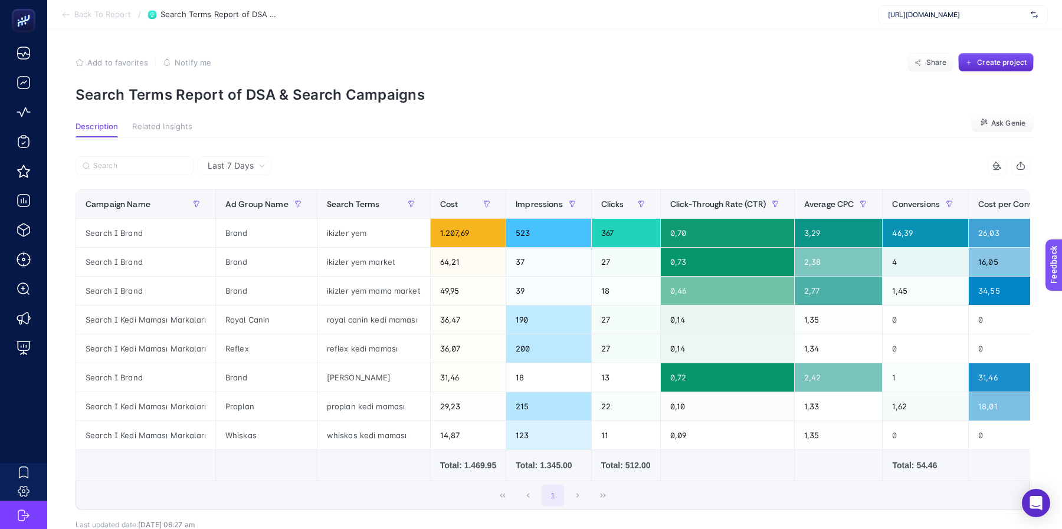
click at [119, 15] on span "Back To Report" at bounding box center [102, 14] width 57 height 9
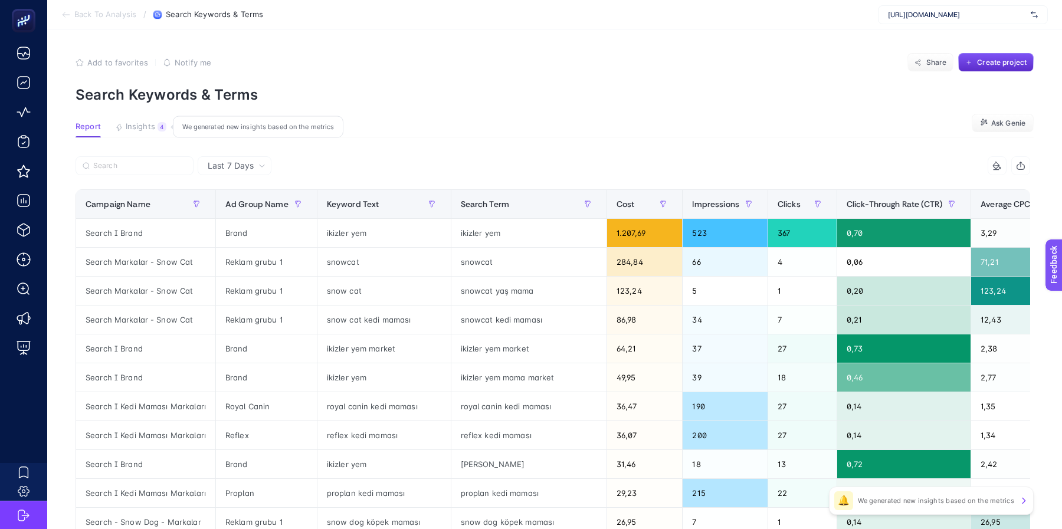
click at [144, 130] on span "Insights" at bounding box center [140, 126] width 29 height 9
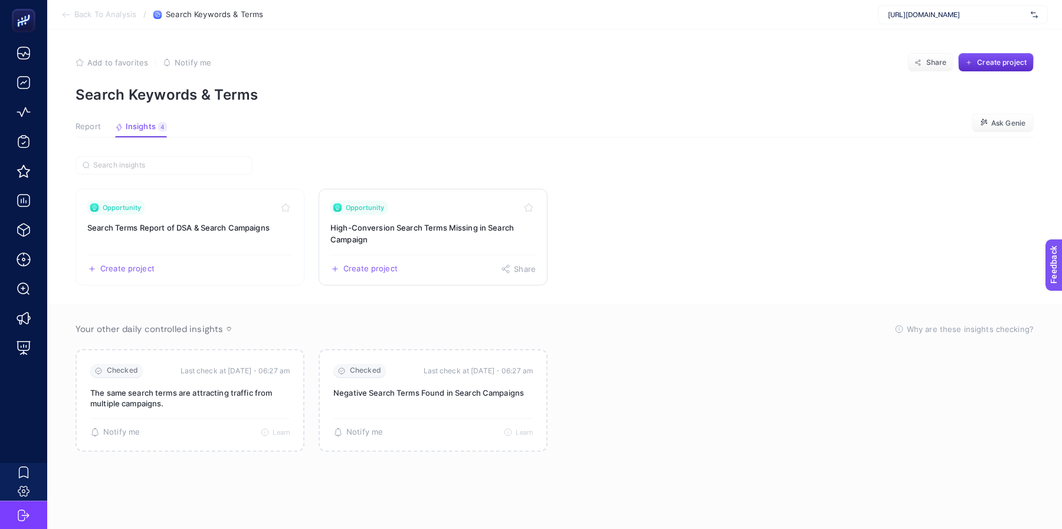
click at [399, 242] on h3 "High-Conversion Search Terms Missing in Search Campaign" at bounding box center [432, 234] width 205 height 24
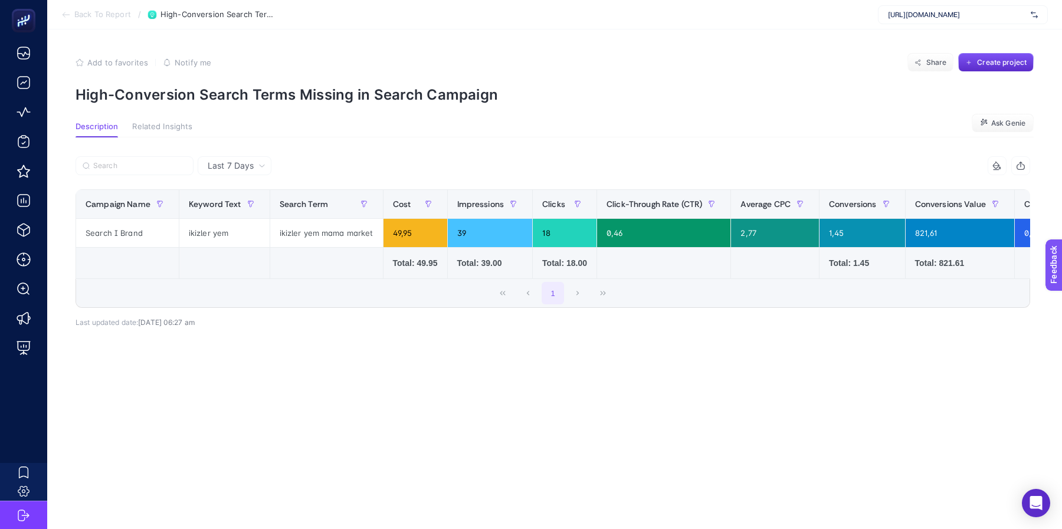
click at [179, 129] on span "Related Insights" at bounding box center [162, 126] width 60 height 9
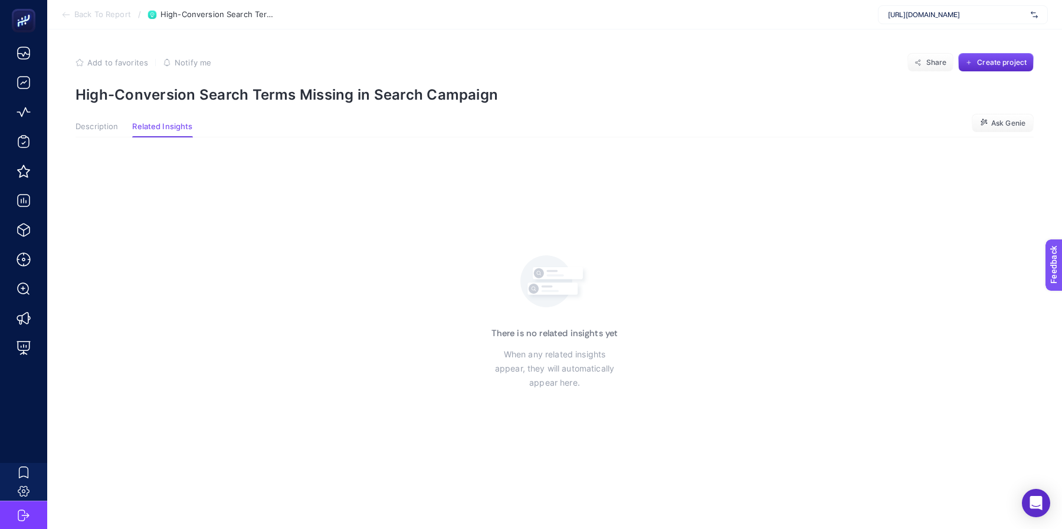
click at [105, 127] on span "Description" at bounding box center [97, 126] width 42 height 9
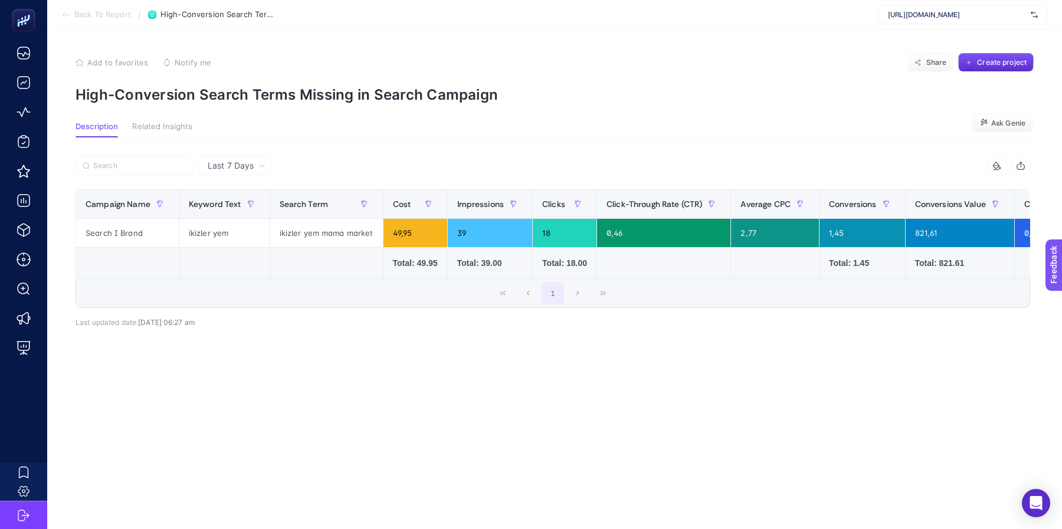
click at [376, 92] on p "High-Conversion Search Terms Missing in Search Campaign" at bounding box center [555, 94] width 958 height 17
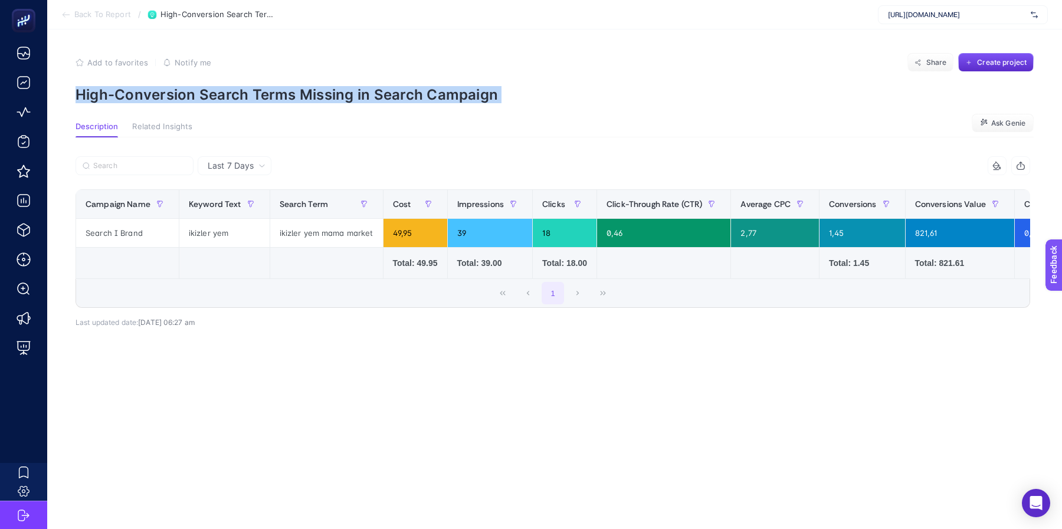
click at [376, 92] on p "High-Conversion Search Terms Missing in Search Campaign" at bounding box center [555, 94] width 958 height 17
copy article "High-Conversion Search Terms Missing in Search Campaign"
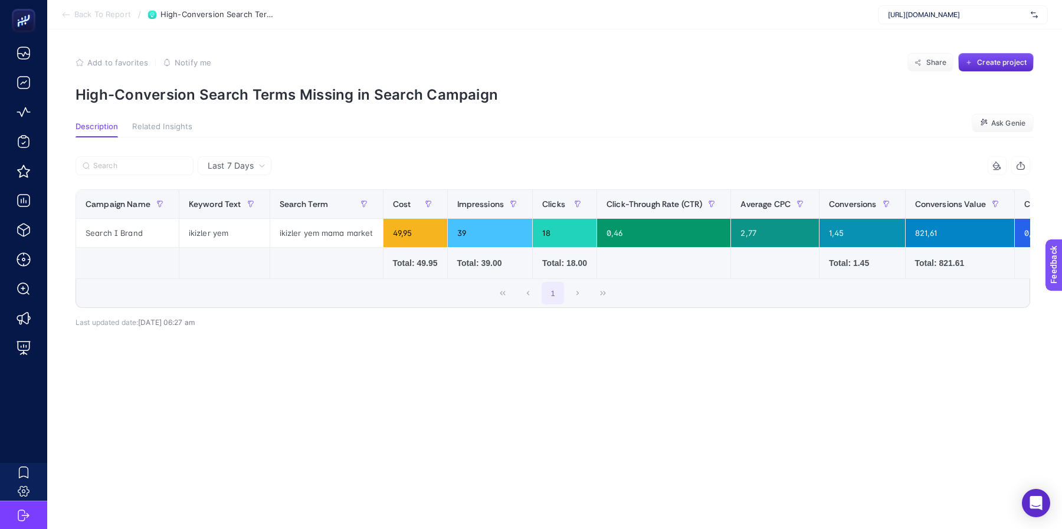
click at [237, 166] on span "Last 7 Days" at bounding box center [231, 166] width 46 height 12
click at [249, 209] on li "Last 30 Days" at bounding box center [234, 211] width 67 height 21
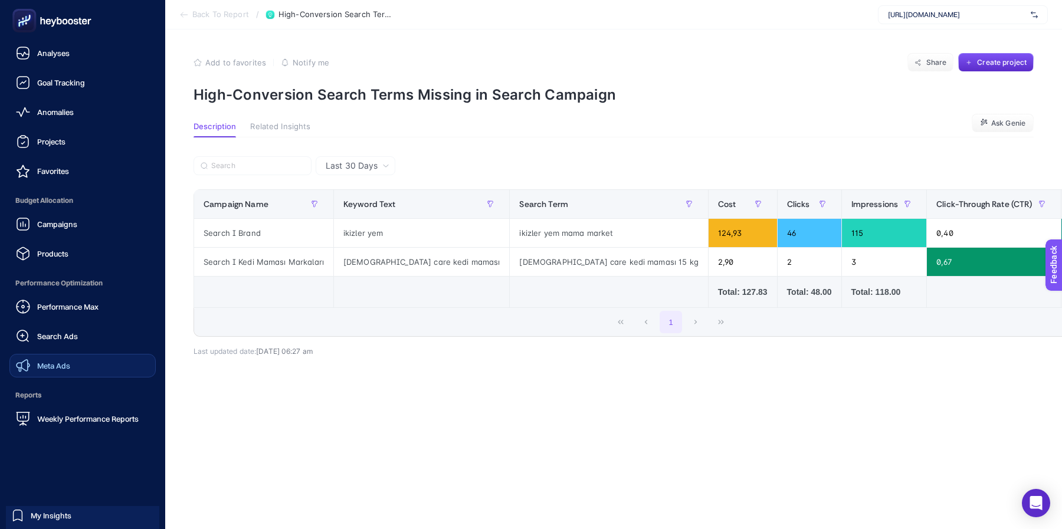
click at [48, 360] on div "Meta Ads" at bounding box center [43, 366] width 54 height 14
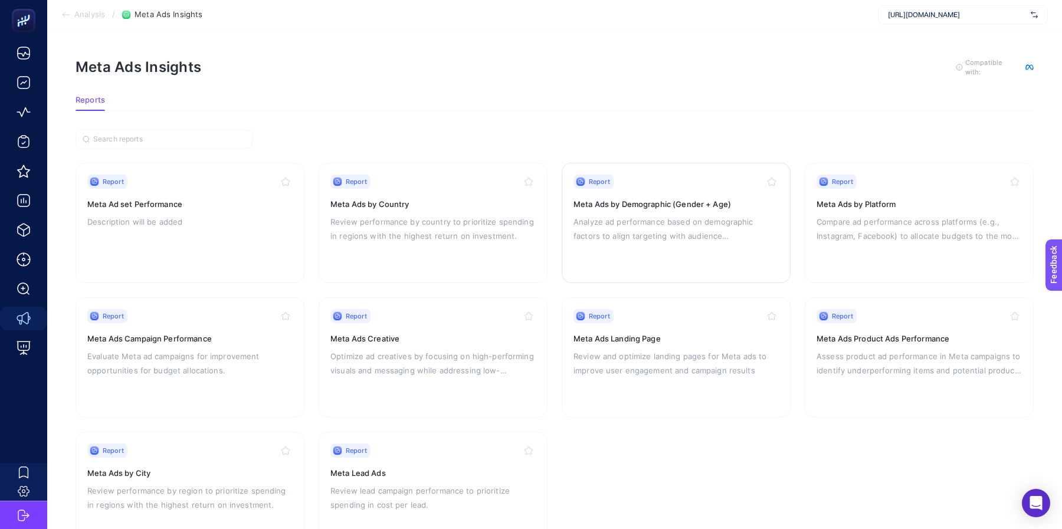
click at [642, 234] on p "Analyze ad performance based on demographic factors to align targeting with aud…" at bounding box center [675, 229] width 205 height 28
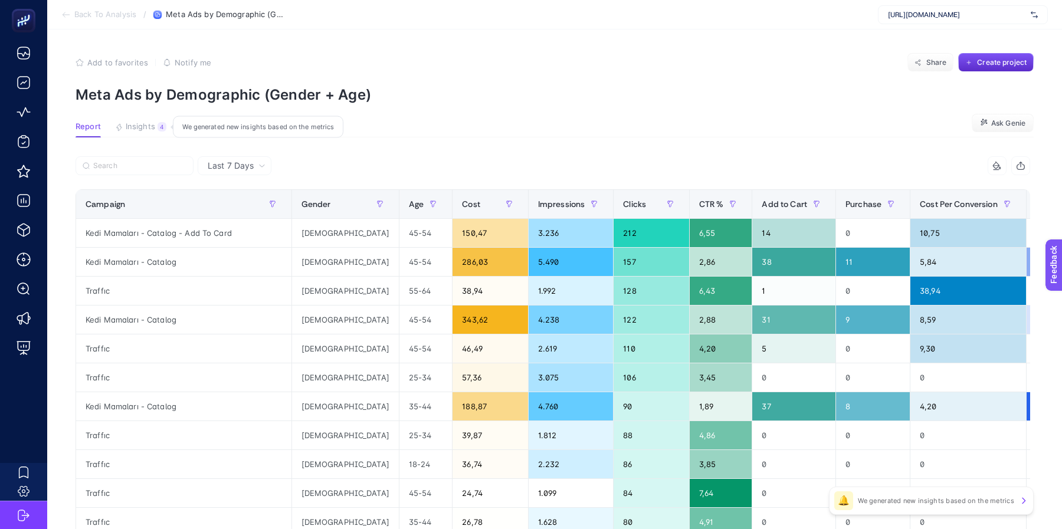
click at [146, 129] on span "Insights" at bounding box center [140, 126] width 29 height 9
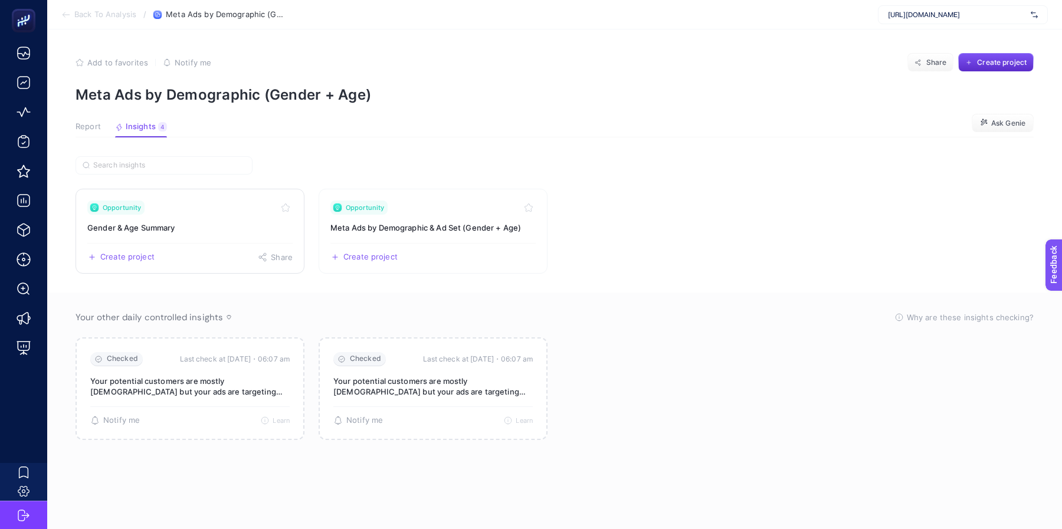
click at [224, 220] on link "Opportunity Gender & Age Summary Create project Share" at bounding box center [190, 231] width 229 height 85
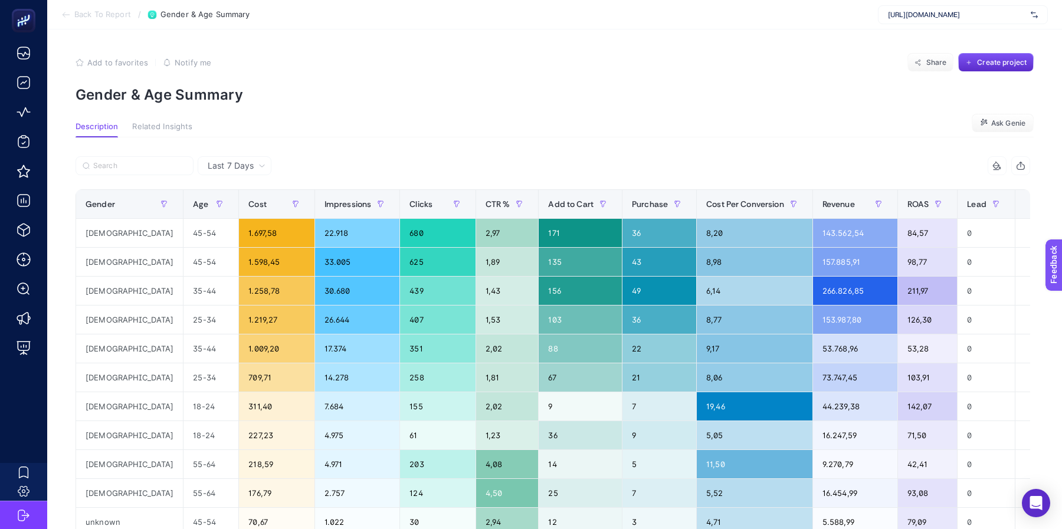
click at [94, 11] on span "Back To Report" at bounding box center [102, 14] width 57 height 9
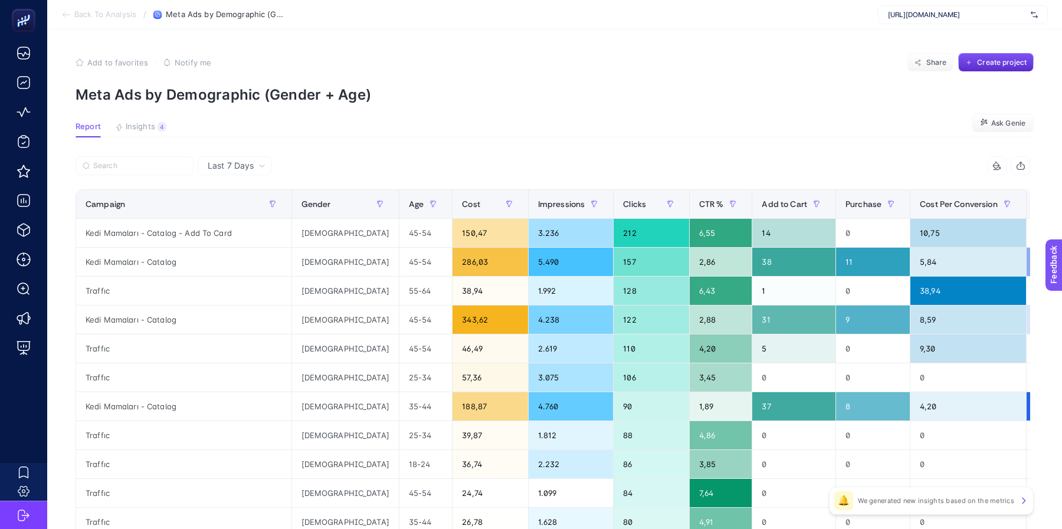
click at [103, 15] on span "Back To Analysis" at bounding box center [105, 14] width 62 height 9
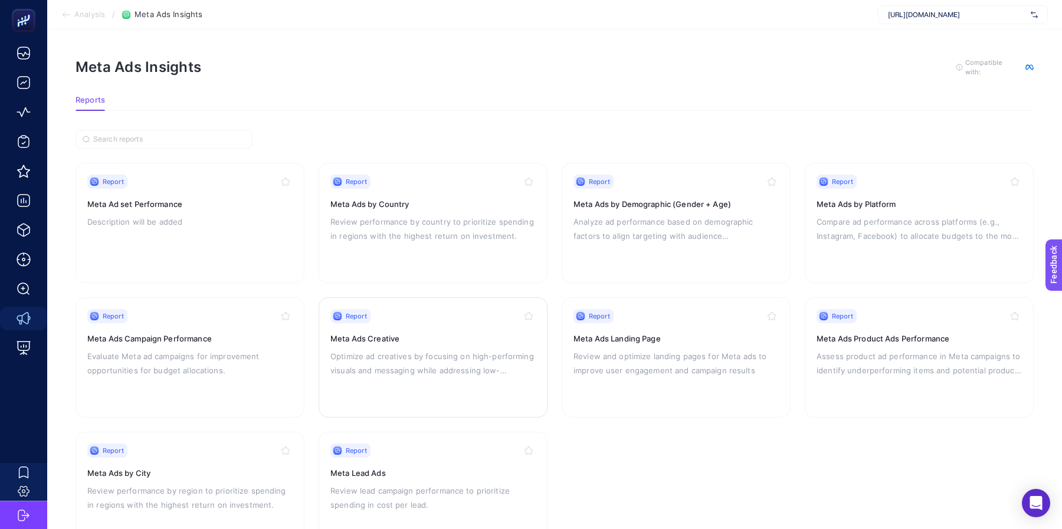
click at [441, 323] on div "Report Meta Ads Creative Optimize ad creatives by focusing on high-performing v…" at bounding box center [432, 357] width 205 height 97
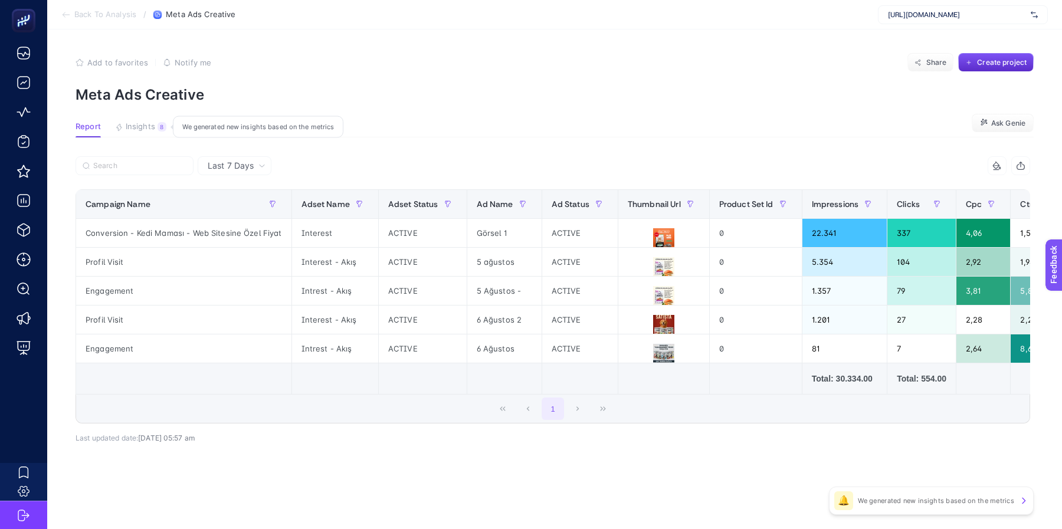
click at [143, 130] on span "Insights" at bounding box center [140, 126] width 29 height 9
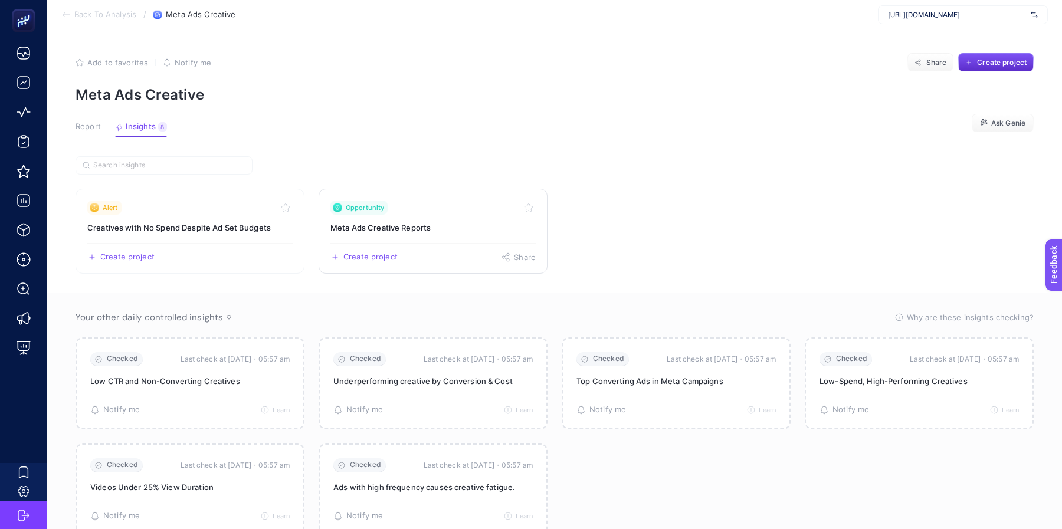
click at [412, 231] on h3 "Meta Ads Creative Reports" at bounding box center [432, 228] width 205 height 12
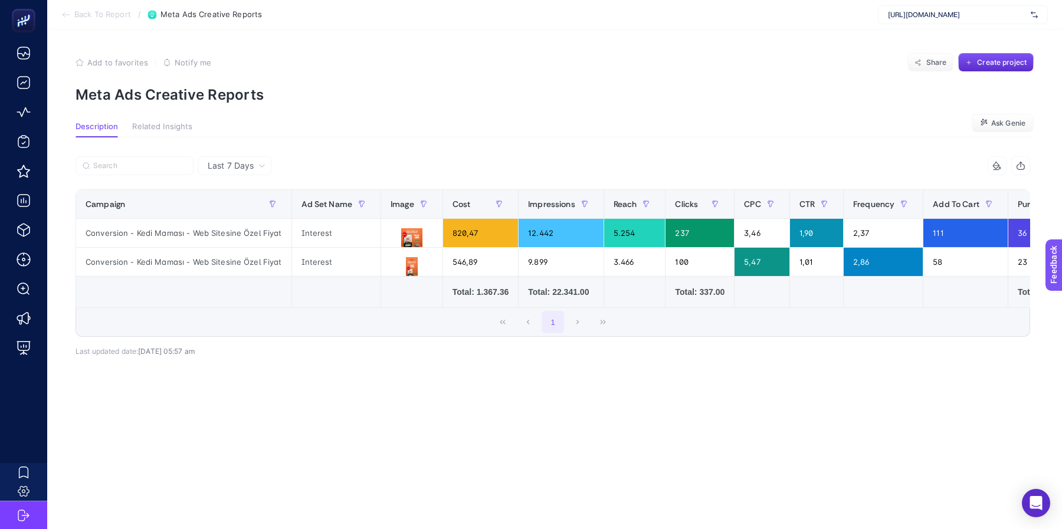
click at [255, 170] on div "Last 7 Days" at bounding box center [235, 165] width 74 height 19
click at [238, 211] on li "Last 30 Days" at bounding box center [234, 211] width 67 height 21
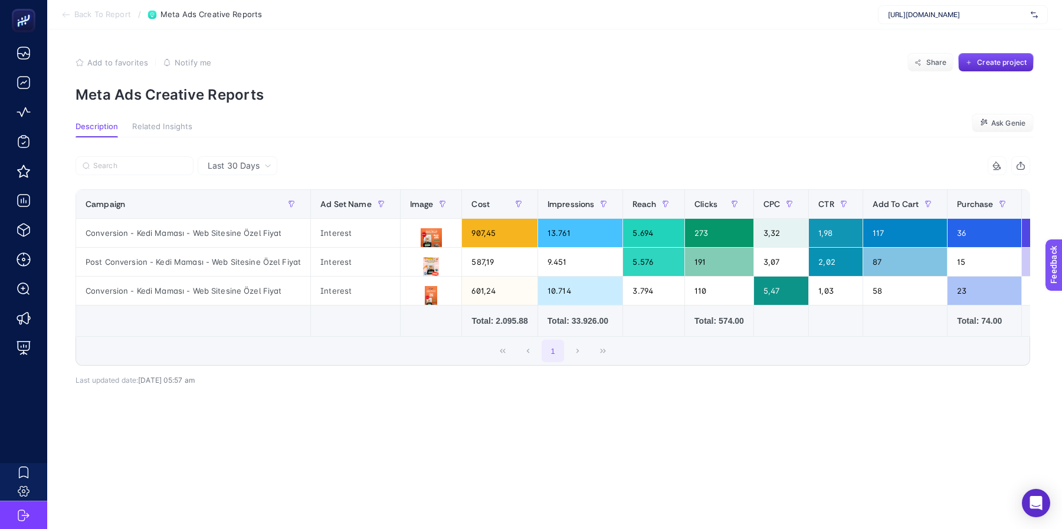
click at [513, 116] on article "Add to favorites false Notify me Share Create project Meta Ads Creative Reports…" at bounding box center [554, 279] width 1015 height 500
click at [105, 18] on span "Back To Report" at bounding box center [102, 14] width 57 height 9
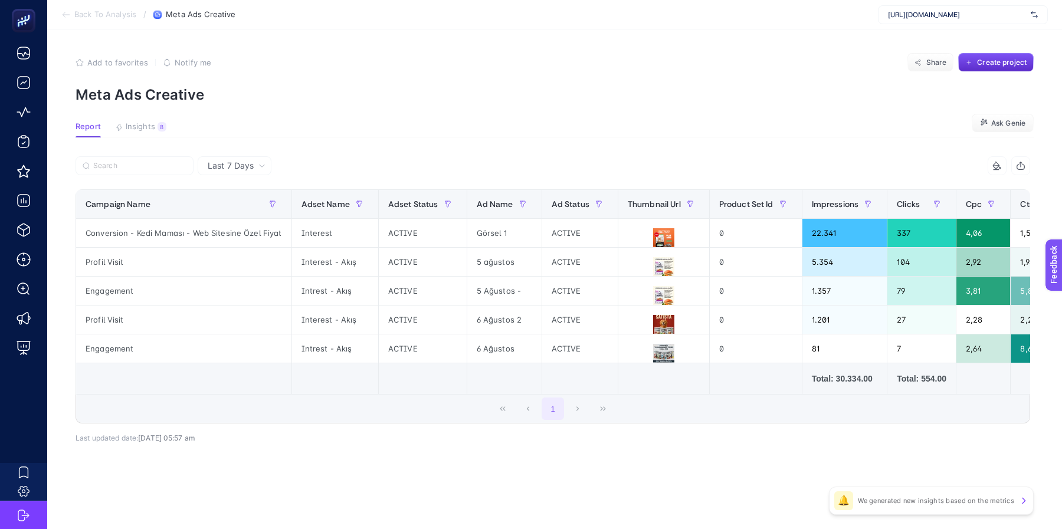
click at [105, 18] on span "Back To Analysis" at bounding box center [105, 14] width 62 height 9
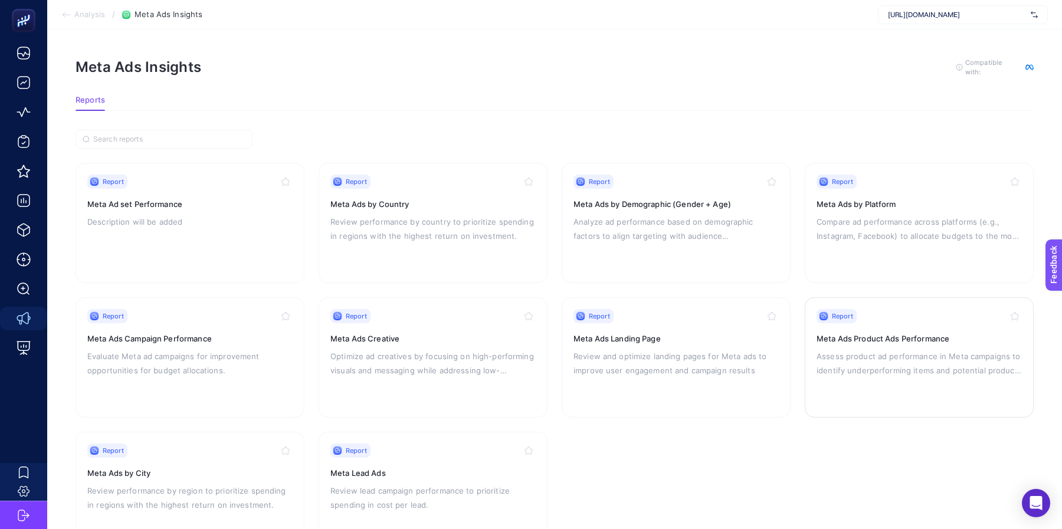
click at [945, 341] on h3 "Meta Ads Product Ads Performance" at bounding box center [918, 339] width 205 height 12
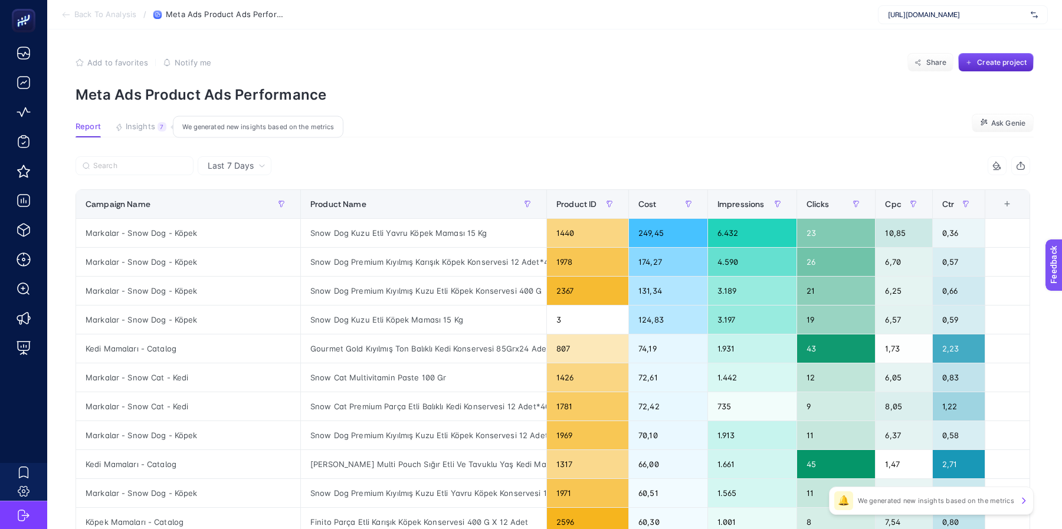
click at [147, 128] on span "Insights" at bounding box center [140, 126] width 29 height 9
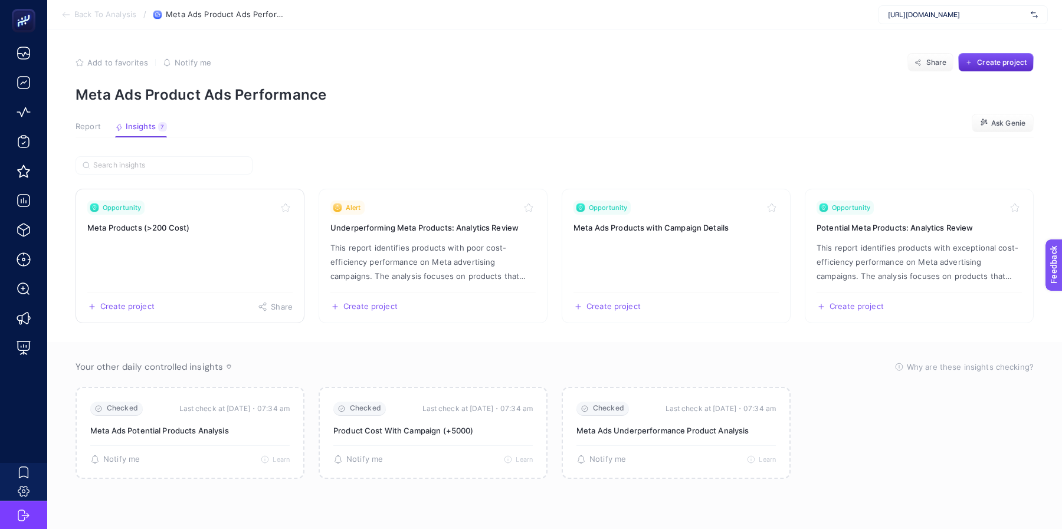
click at [201, 244] on link "Opportunity Meta Products (>200 Cost) Create project Share" at bounding box center [190, 256] width 229 height 135
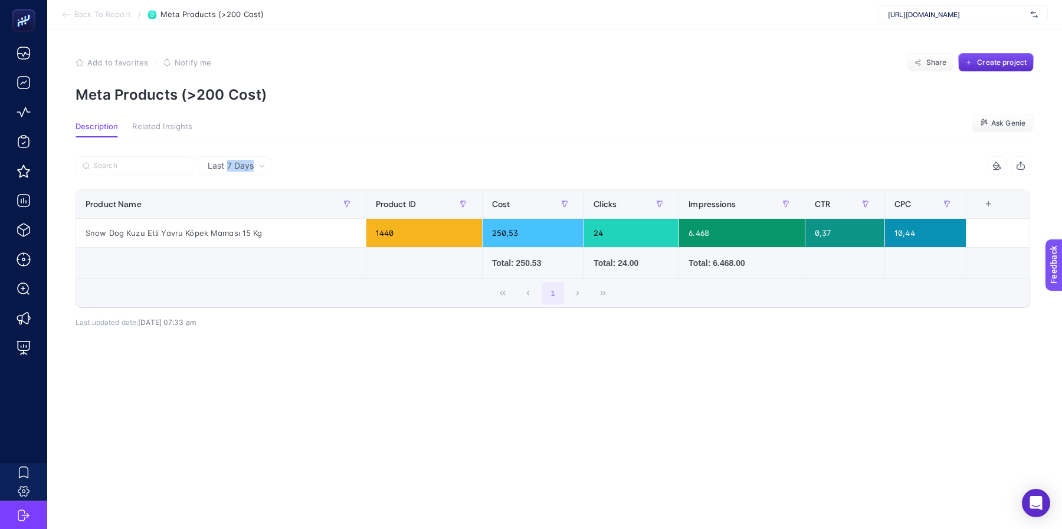
click at [228, 172] on div "Last 7 Days" at bounding box center [235, 165] width 74 height 19
click at [225, 192] on li "Last 7 Days" at bounding box center [234, 190] width 67 height 21
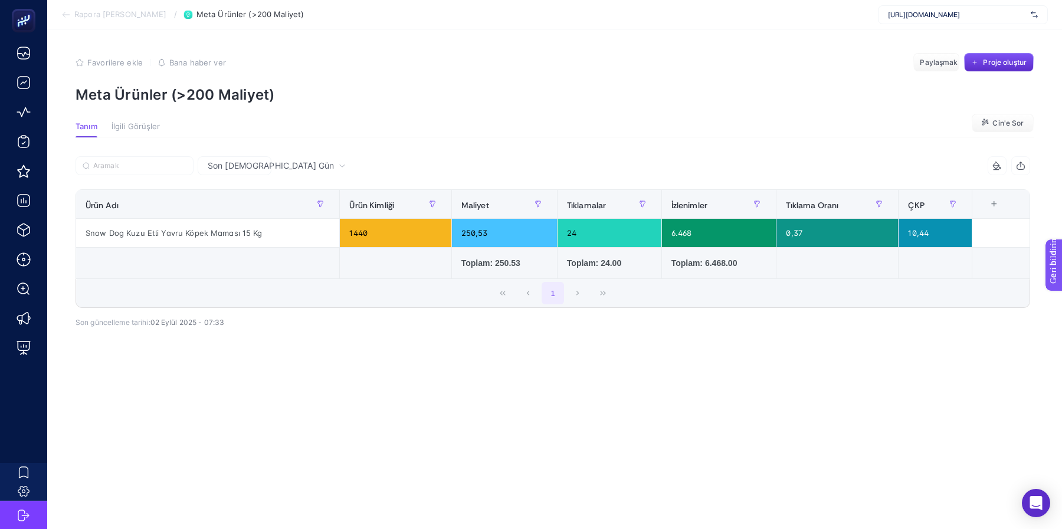
click at [229, 171] on span "Son [DEMOGRAPHIC_DATA] Gün" at bounding box center [271, 166] width 126 height 12
click at [443, 120] on article "Favorilere ekle YANLIŞ Bana [PERSON_NAME] ver Paylaşmak Proje oluştur Meta Ürün…" at bounding box center [554, 279] width 1015 height 500
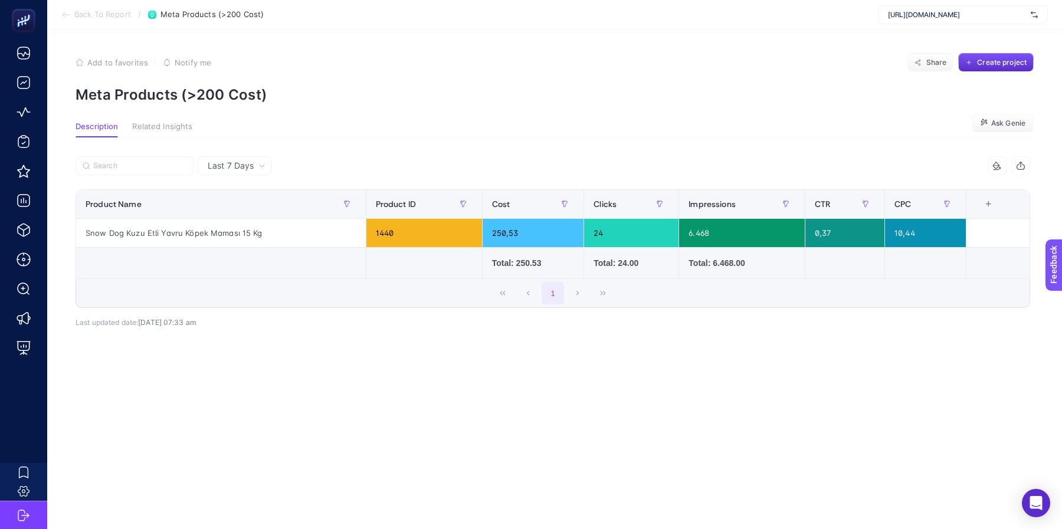
click at [573, 428] on article "Add to favorites false Notify me Share Create project Meta Products (>200 Cost)…" at bounding box center [554, 279] width 1015 height 500
click at [160, 132] on button "Related Insights" at bounding box center [162, 129] width 60 height 15
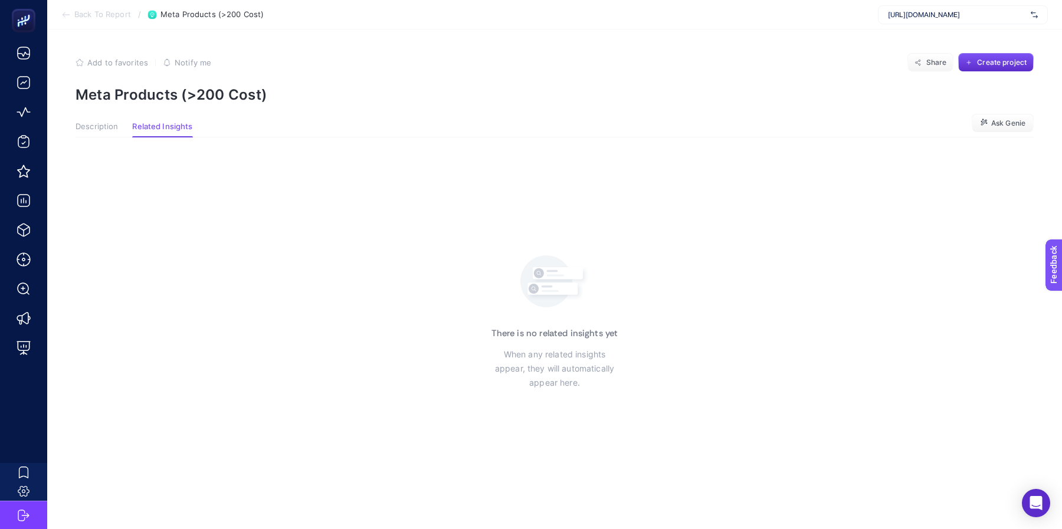
click at [110, 124] on span "Description" at bounding box center [97, 126] width 42 height 9
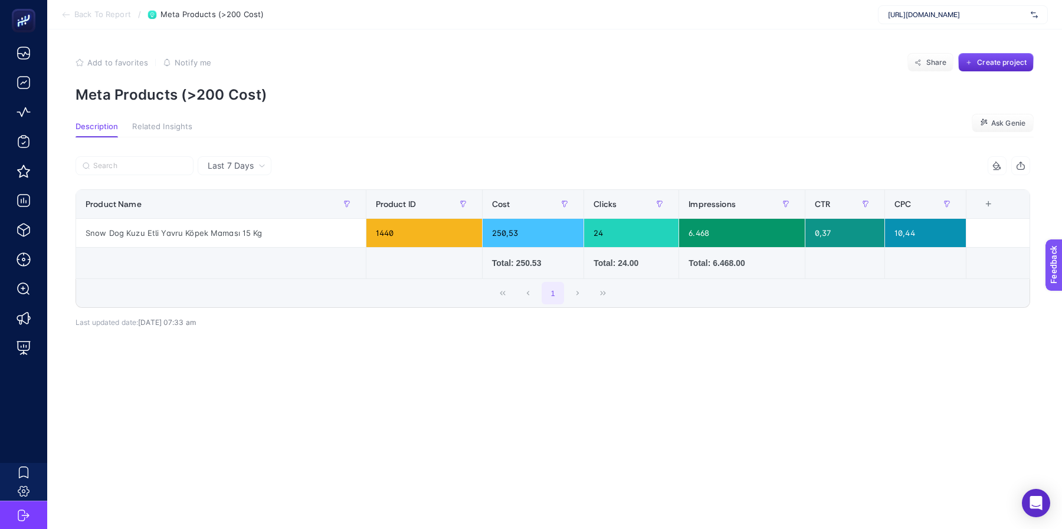
click at [108, 17] on span "Back To Report" at bounding box center [102, 14] width 57 height 9
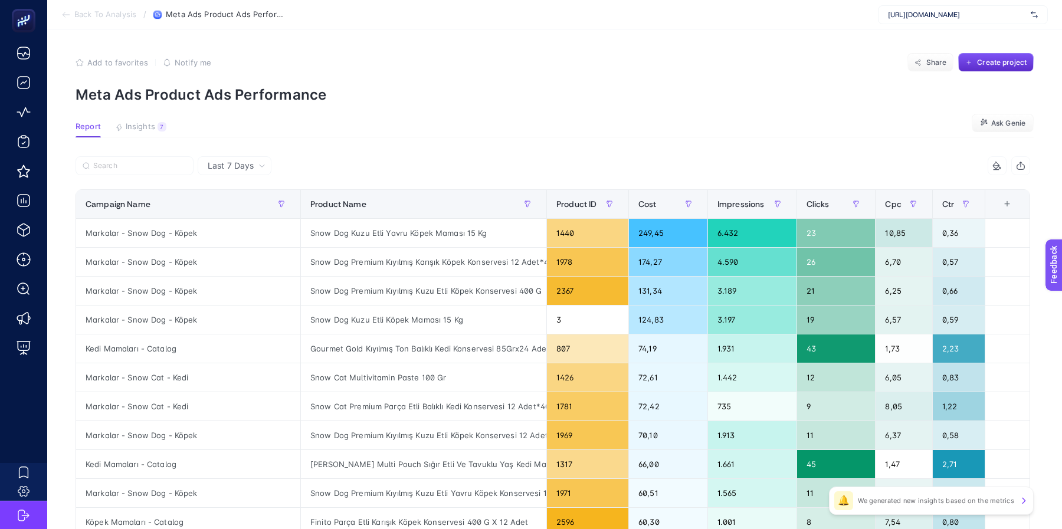
click at [1012, 207] on div "+" at bounding box center [1007, 203] width 22 height 9
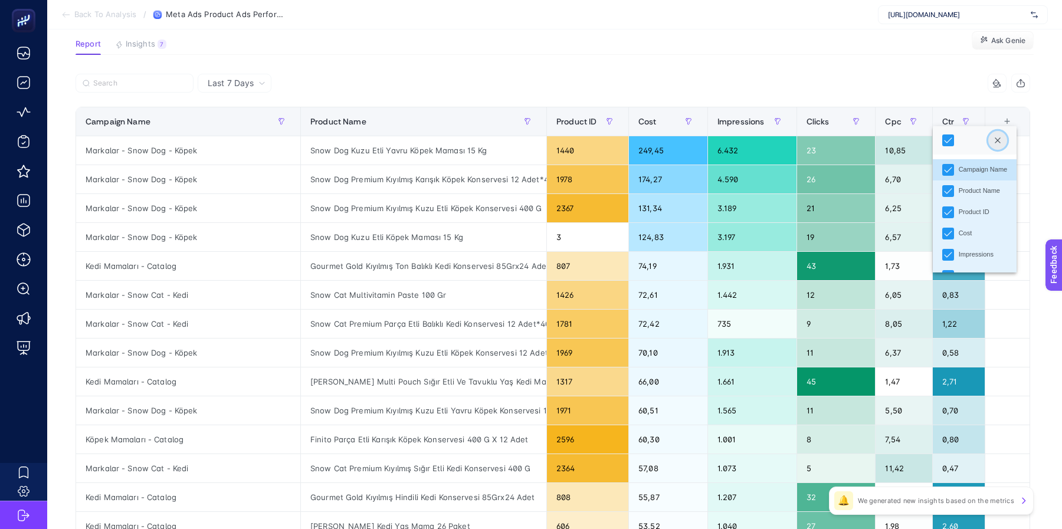
click at [1004, 137] on button "Close" at bounding box center [997, 140] width 19 height 19
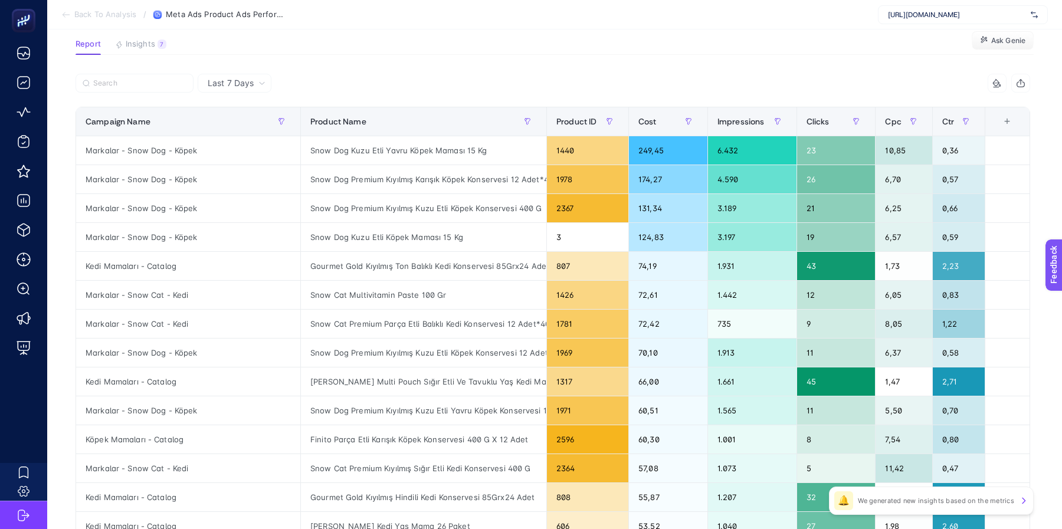
click at [238, 90] on div "Last 7 Days" at bounding box center [235, 83] width 74 height 19
click at [244, 114] on li "Last 7 Days" at bounding box center [234, 107] width 67 height 21
click at [386, 85] on div at bounding box center [314, 87] width 477 height 26
click at [657, 116] on div "Cost" at bounding box center [668, 121] width 60 height 19
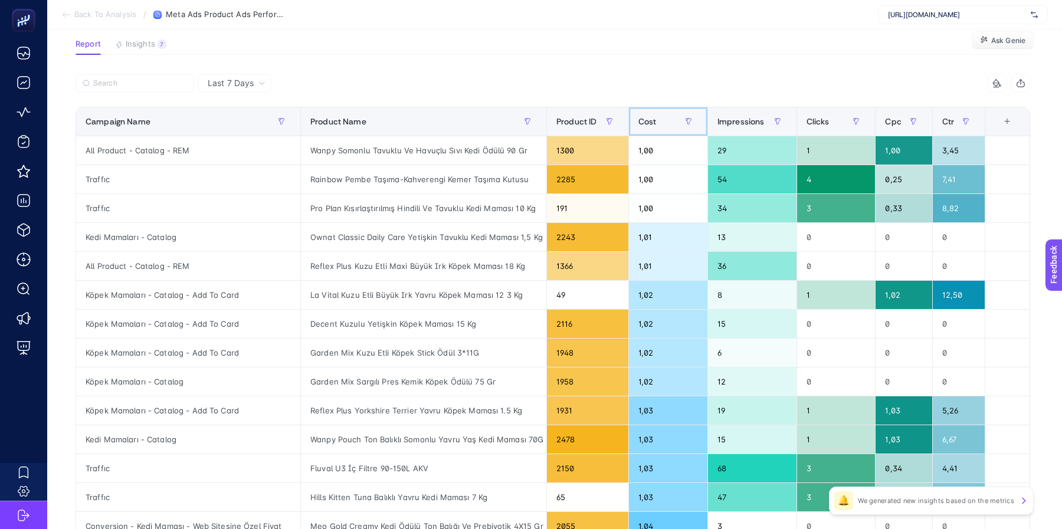
click at [657, 116] on div "Cost" at bounding box center [668, 121] width 60 height 19
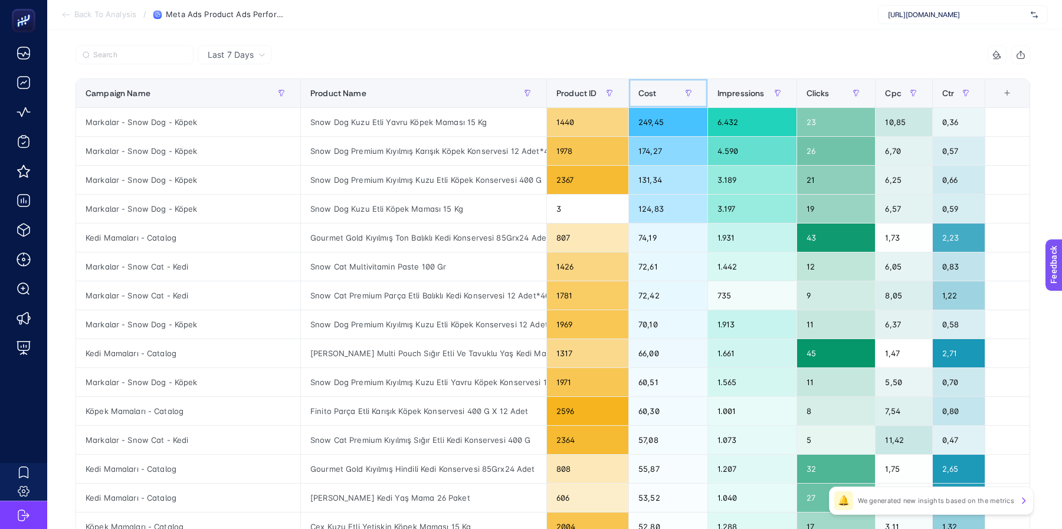
scroll to position [113, 0]
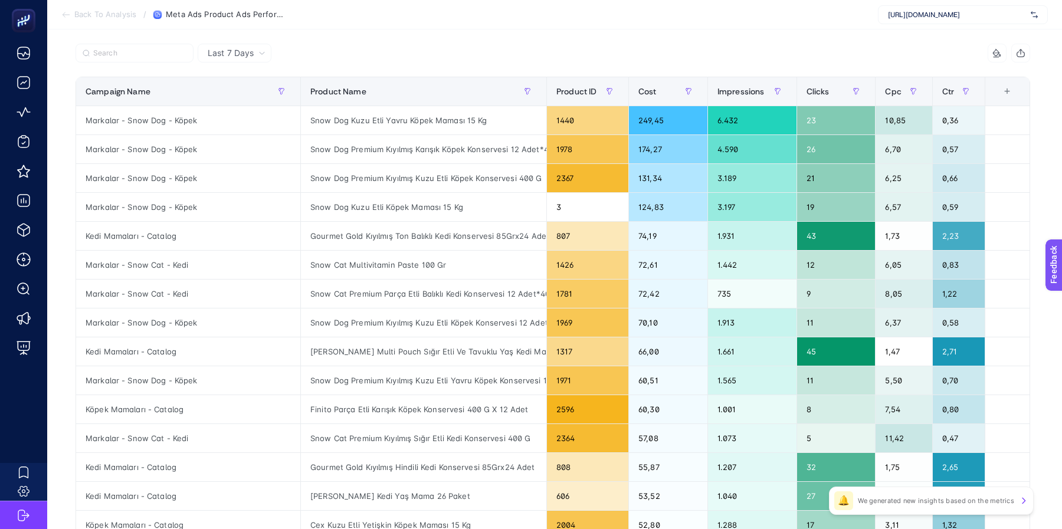
click at [681, 41] on article "Add to favorites false Notify me Share Create project Meta Ads Product Ads Perf…" at bounding box center [554, 378] width 1015 height 922
drag, startPoint x: 973, startPoint y: 503, endPoint x: 795, endPoint y: 509, distance: 178.2
click at [795, 509] on div "Last 7 Days 6 items selected Campaign Name Product Name Product ID Cost Impress…" at bounding box center [552, 430] width 973 height 772
click at [956, 499] on p "We generated new insights based on the metrics" at bounding box center [936, 500] width 156 height 9
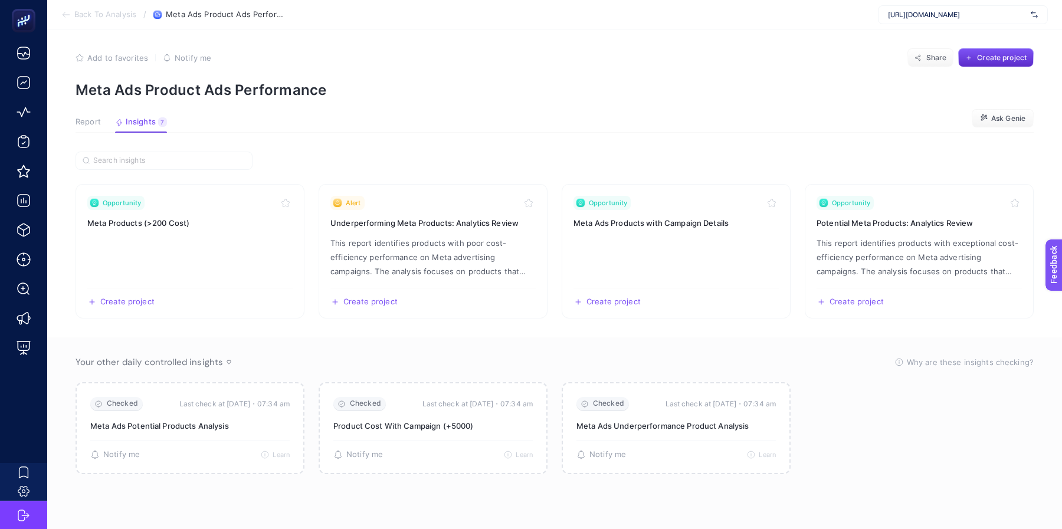
scroll to position [5, 0]
click at [744, 215] on link "Opportunity Meta Ads Products with Campaign Details Create project Share" at bounding box center [676, 251] width 229 height 135
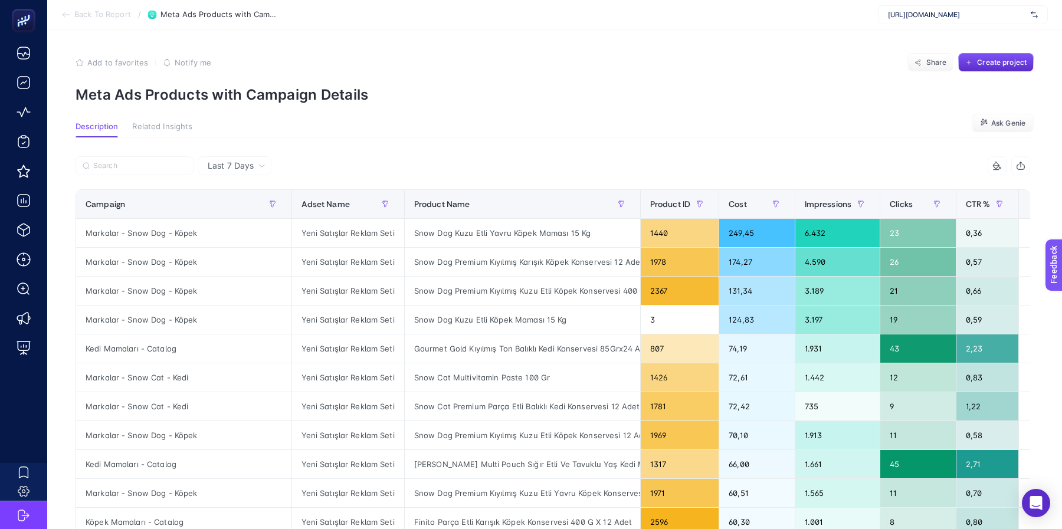
scroll to position [0, 12]
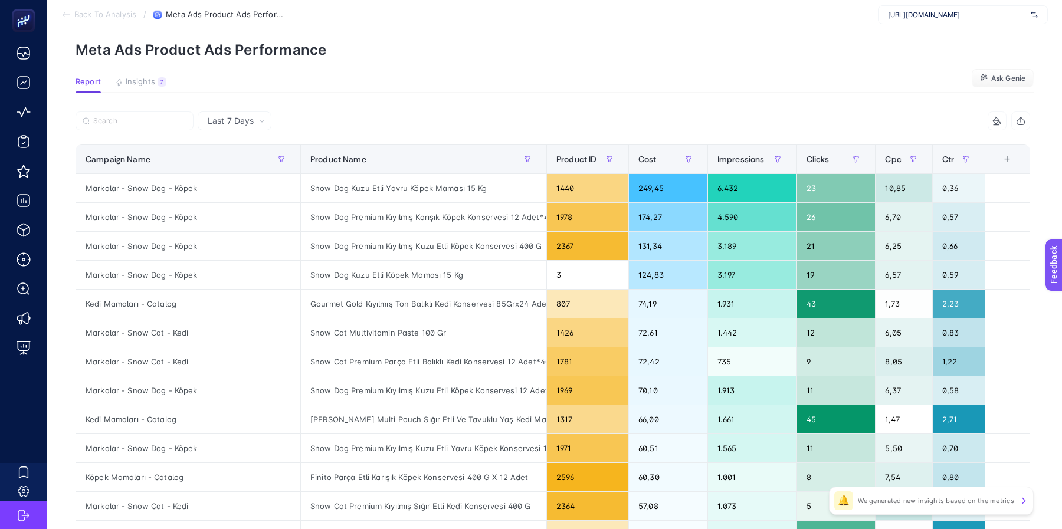
scroll to position [46, 0]
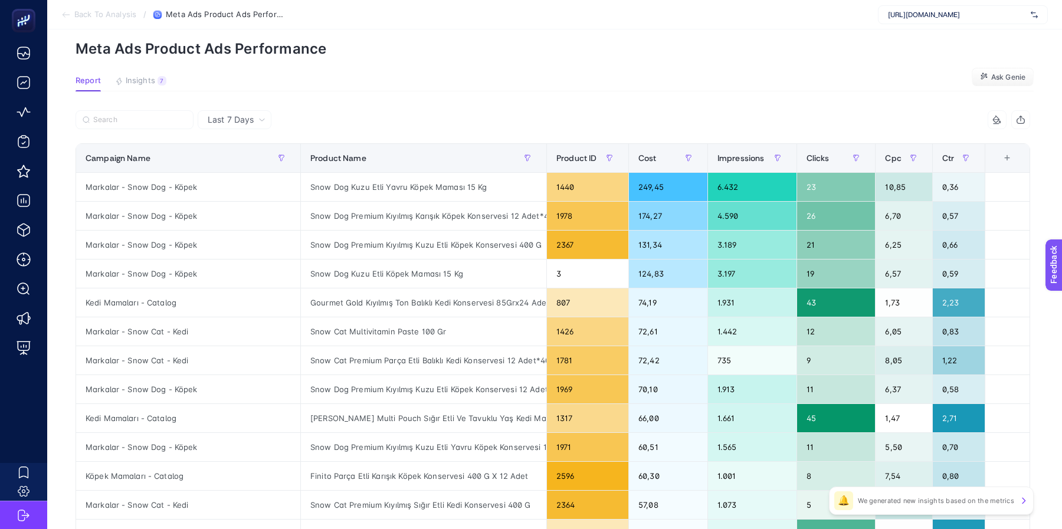
click at [301, 45] on p "Meta Ads Product Ads Performance" at bounding box center [555, 48] width 958 height 17
copy article "Meta Ads Product Ads Performance"
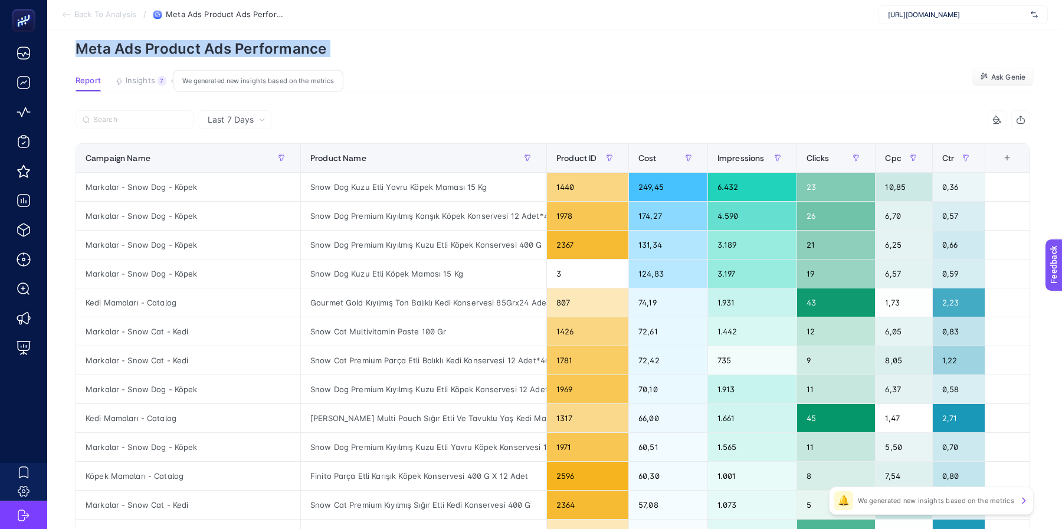
click at [158, 80] on div "7" at bounding box center [162, 80] width 9 height 9
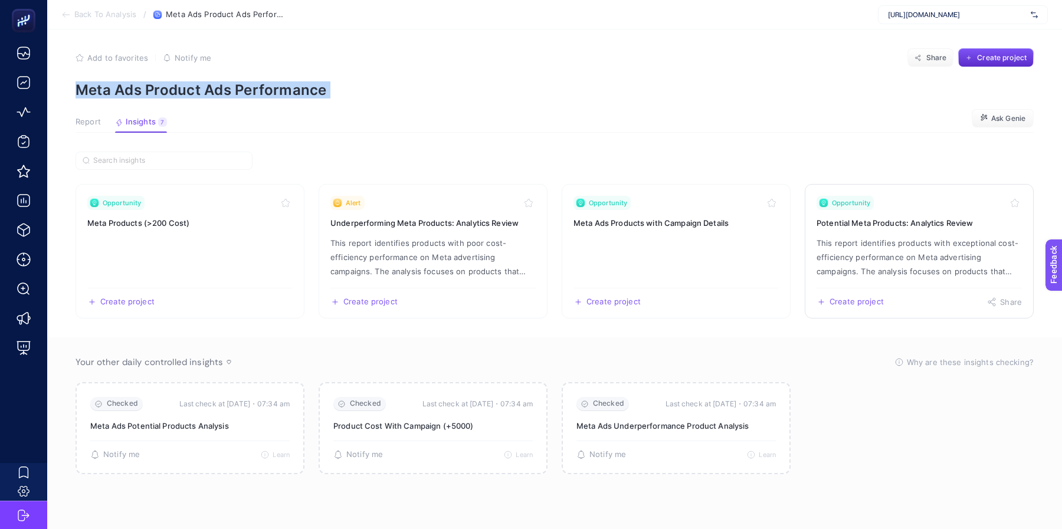
click at [921, 242] on p "This report identifies products with exceptional cost-efficiency performance on…" at bounding box center [918, 257] width 205 height 42
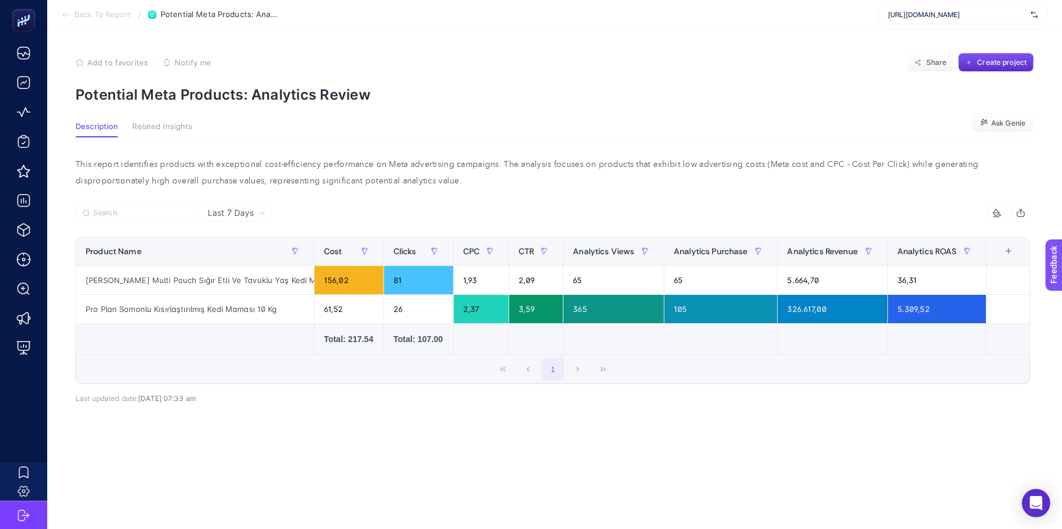
click at [278, 101] on p "Potential Meta Products: Analytics Review" at bounding box center [555, 94] width 958 height 17
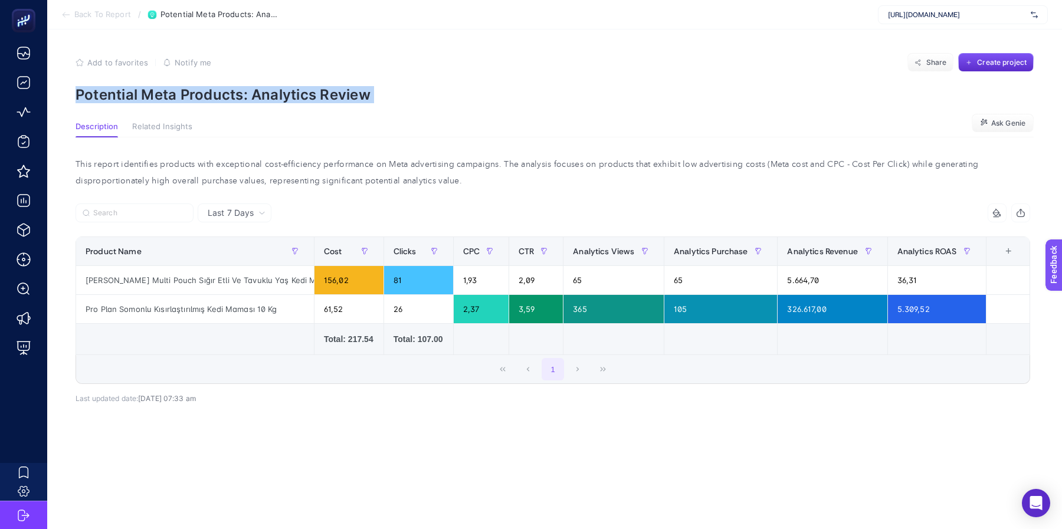
click at [278, 101] on p "Potential Meta Products: Analytics Review" at bounding box center [555, 94] width 958 height 17
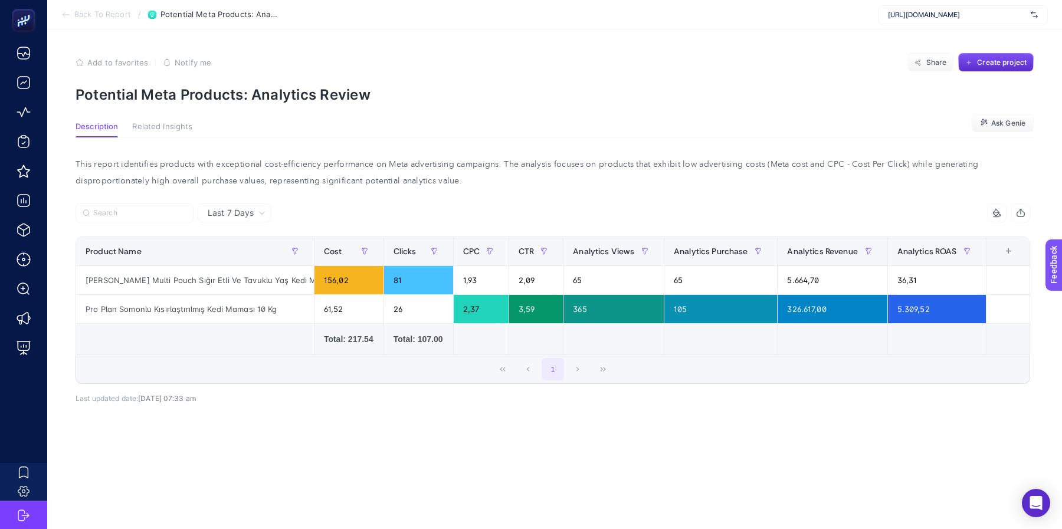
click at [251, 212] on span "Last 7 Days" at bounding box center [231, 213] width 46 height 12
click at [251, 261] on li "Last 30 Days" at bounding box center [234, 258] width 67 height 21
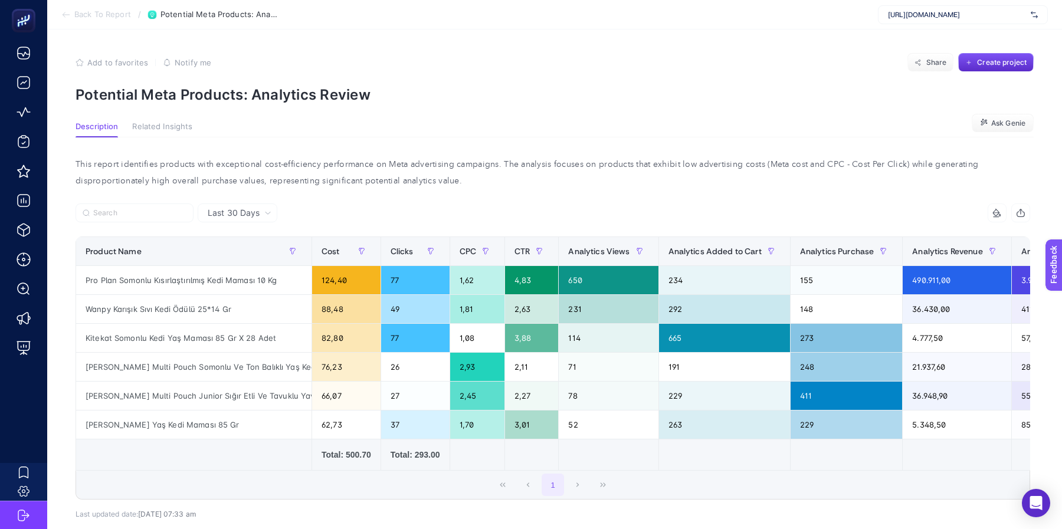
click at [311, 99] on p "Potential Meta Products: Analytics Review" at bounding box center [555, 94] width 958 height 17
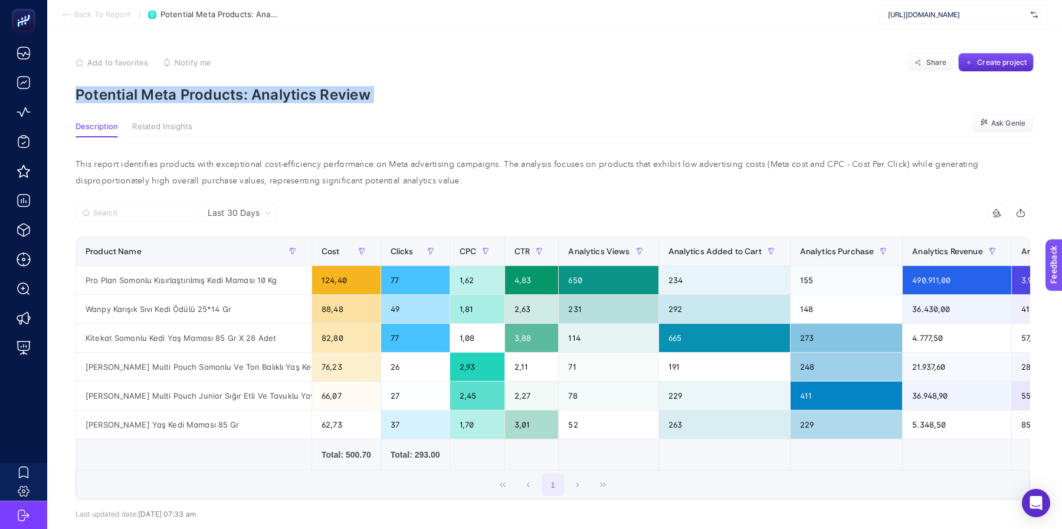
click at [311, 99] on p "Potential Meta Products: Analytics Review" at bounding box center [555, 94] width 958 height 17
copy article "Potential Meta Products: Analytics Review"
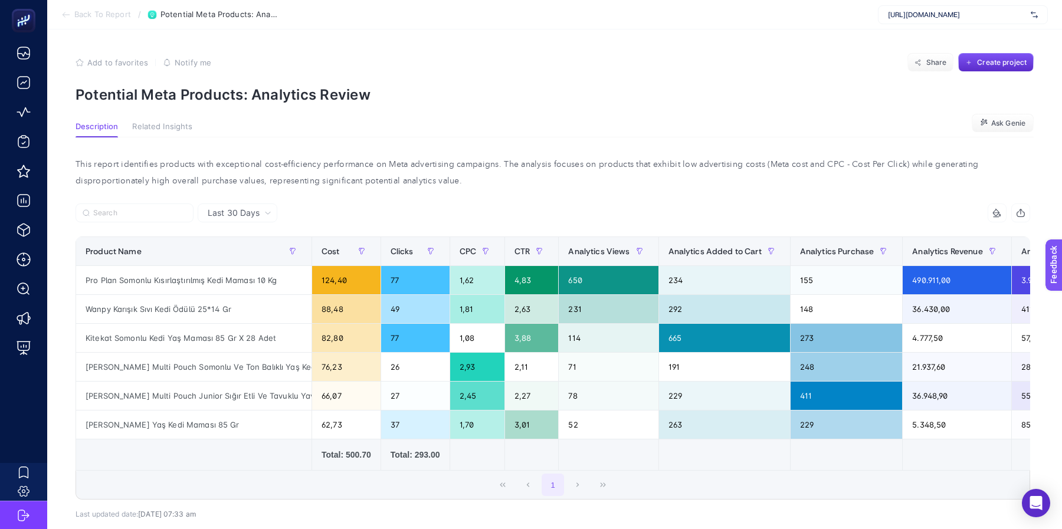
click at [447, 84] on section "Add to favorites false Notify me Share Create project Potential Meta Products: …" at bounding box center [555, 78] width 958 height 50
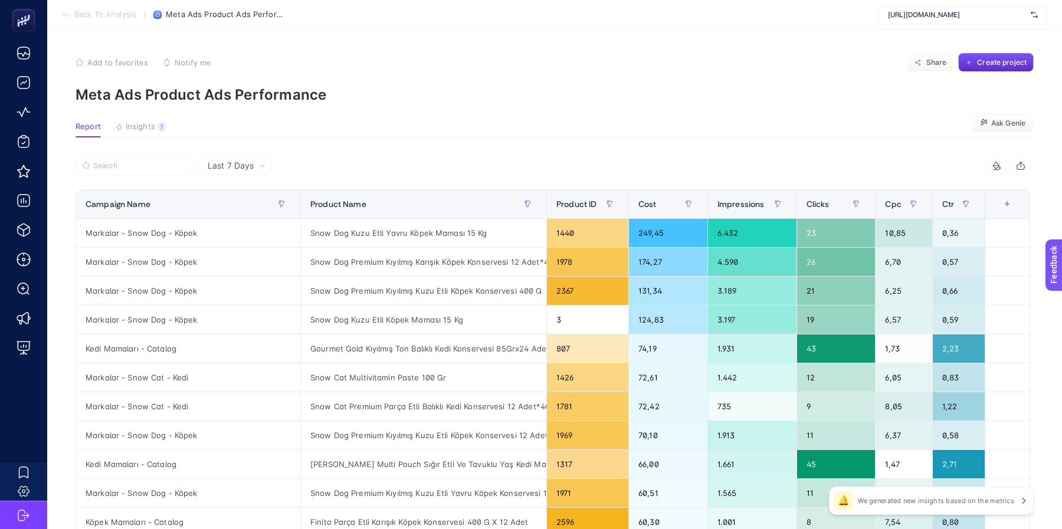
click at [242, 169] on span "Last 7 Days" at bounding box center [231, 166] width 46 height 12
click at [484, 55] on div "Add to favorites false Notify me Share Create project" at bounding box center [555, 62] width 958 height 19
click at [135, 136] on button "Insights 7 We generated new insights based on the metrics" at bounding box center [140, 129] width 51 height 15
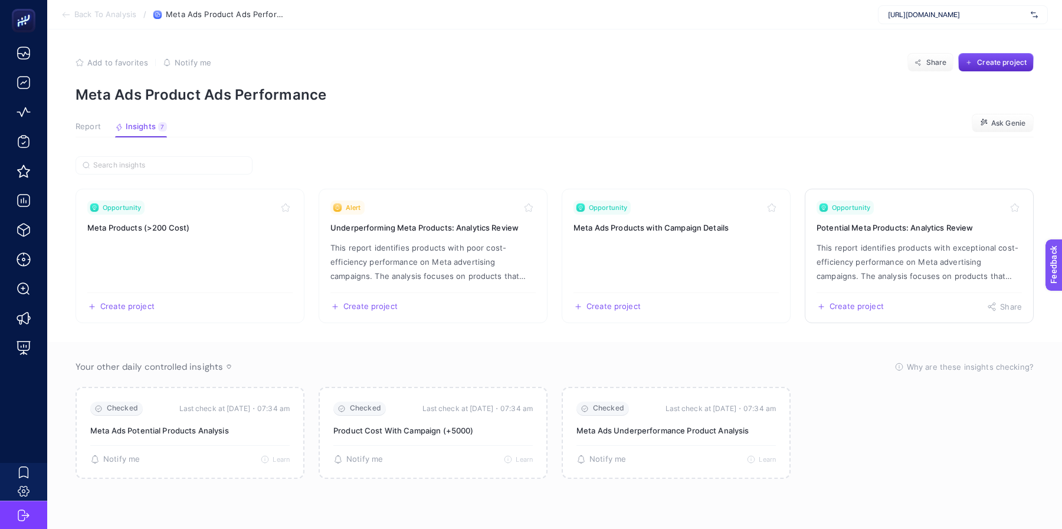
click at [891, 256] on p "This report identifies products with exceptional cost-efficiency performance on…" at bounding box center [918, 262] width 205 height 42
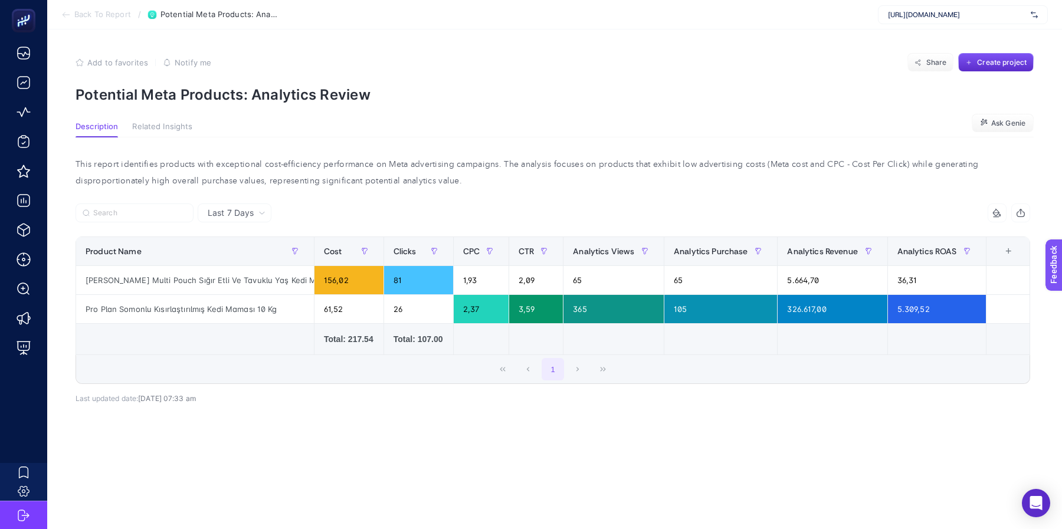
click at [578, 155] on div "This report identifies products with exceptional cost-efficiency performance on…" at bounding box center [552, 300] width 973 height 327
click at [578, 158] on div "This report identifies products with exceptional cost-efficiency performance on…" at bounding box center [552, 172] width 973 height 33
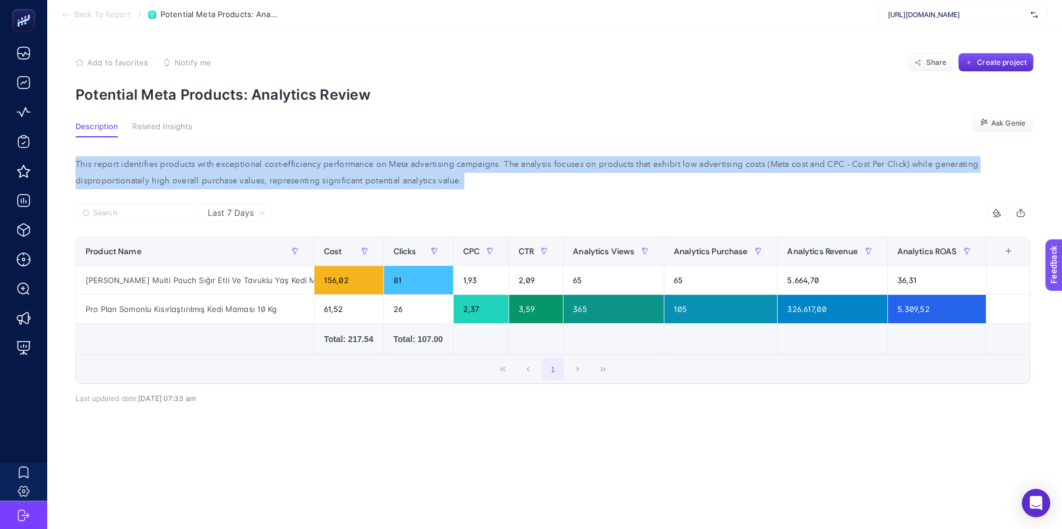
click at [578, 158] on div "This report identifies products with exceptional cost-efficiency performance on…" at bounding box center [552, 172] width 973 height 33
copy div "This report identifies products with exceptional cost-efficiency performance on…"
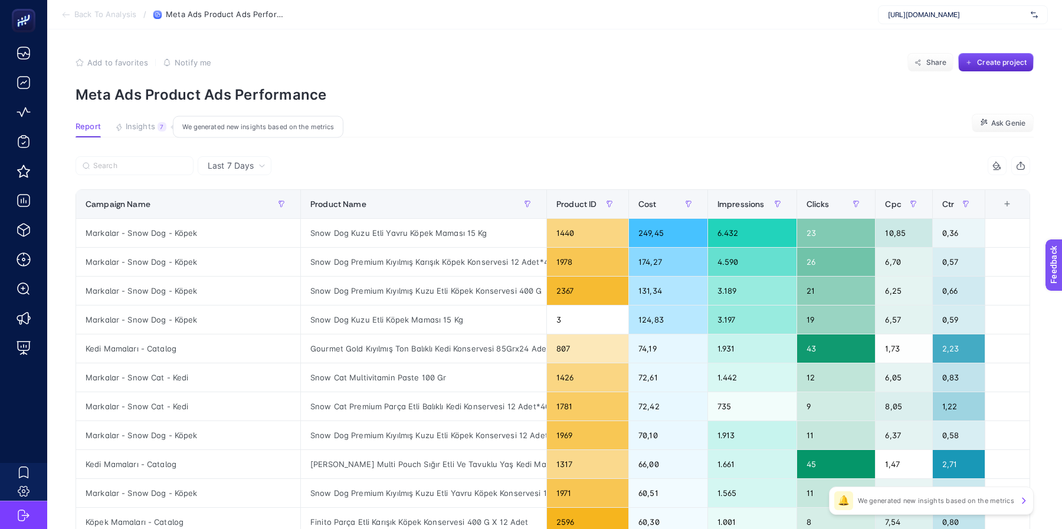
click at [133, 127] on span "Insights" at bounding box center [140, 126] width 29 height 9
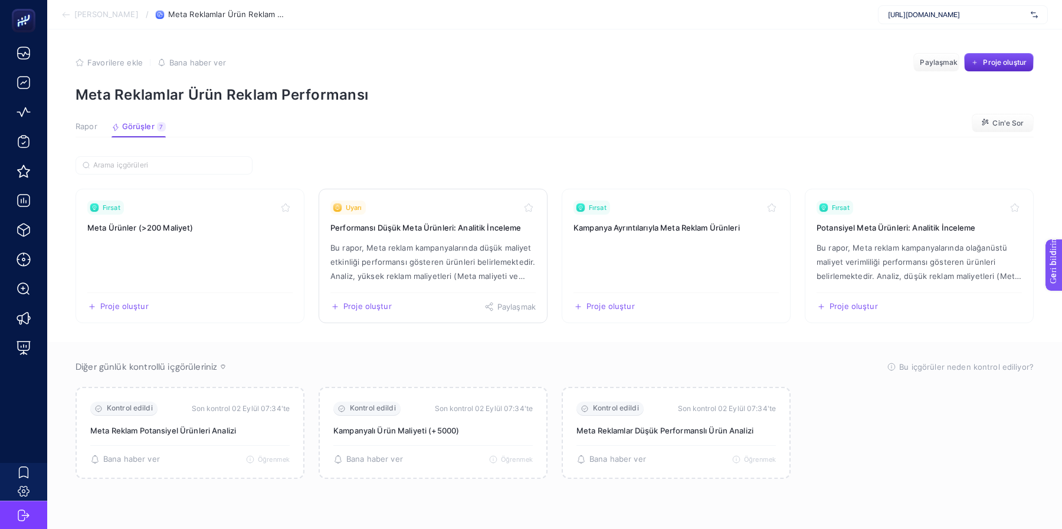
click at [484, 288] on link "Uyarı Performansı Düşük Meta Ürünleri: Analitik İnceleme Bu rapor, Meta reklam …" at bounding box center [433, 256] width 229 height 135
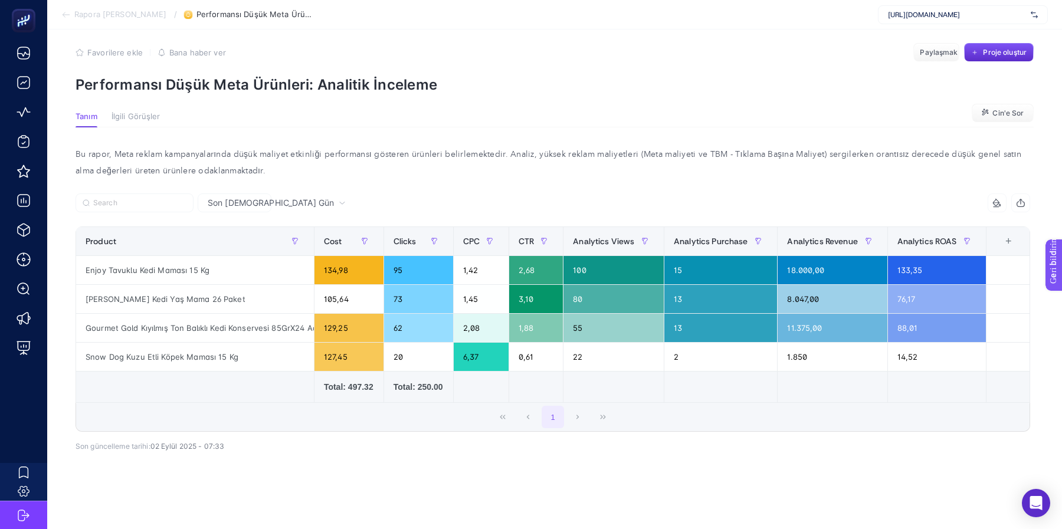
scroll to position [14, 0]
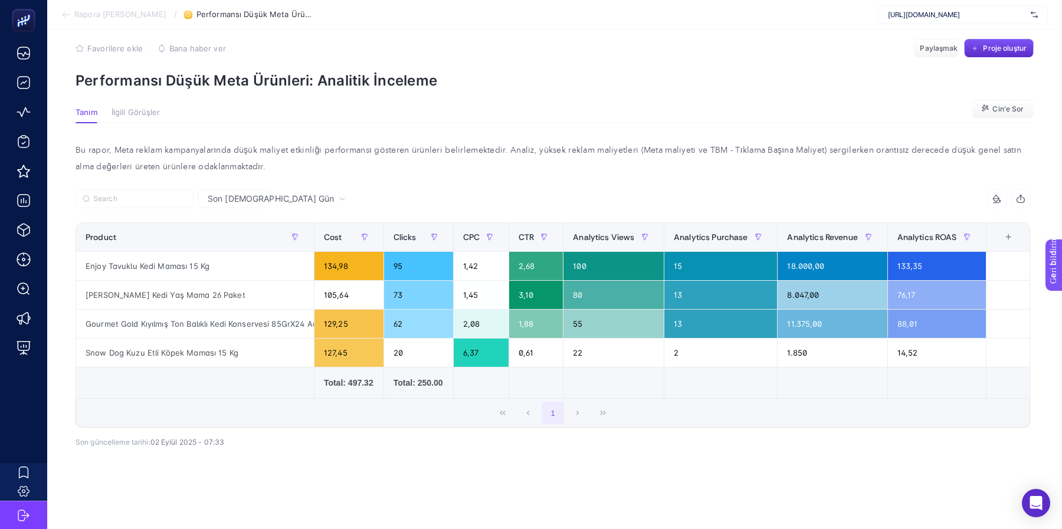
click at [250, 197] on div "Son [DEMOGRAPHIC_DATA] Gün" at bounding box center [276, 199] width 147 height 8
click at [252, 258] on li "Son [DEMOGRAPHIC_DATA] Gün" at bounding box center [251, 280] width 100 height 45
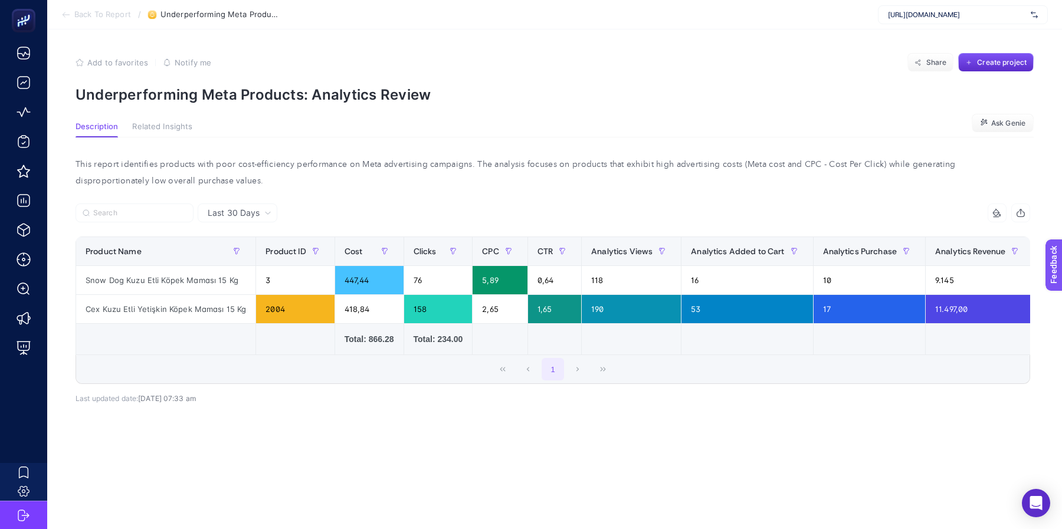
click at [544, 99] on p "Underperforming Meta Products: Analytics Review" at bounding box center [555, 94] width 958 height 17
